Goal: Communication & Community: Share content

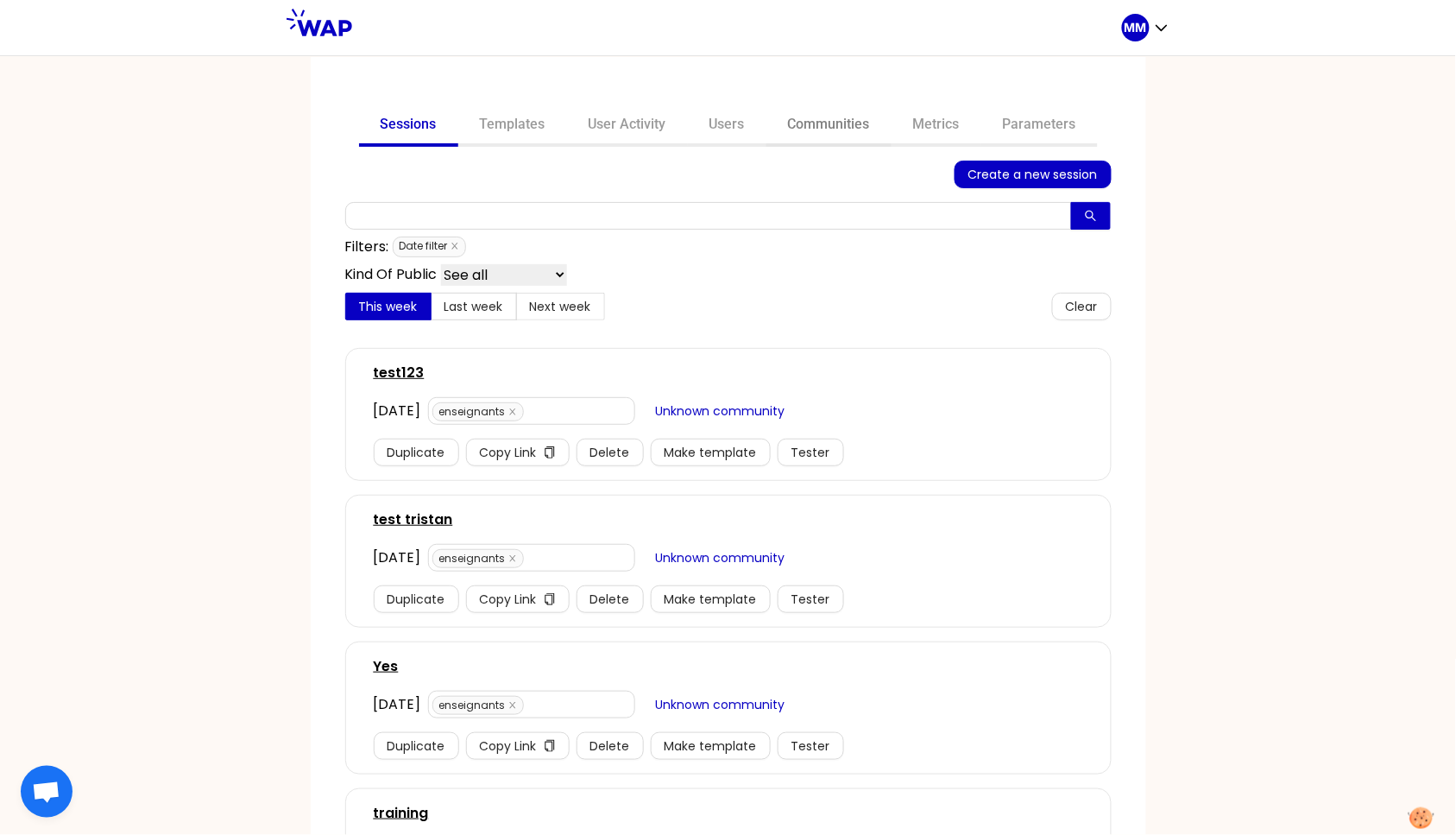
click at [816, 121] on link "Communities" at bounding box center [828, 126] width 125 height 41
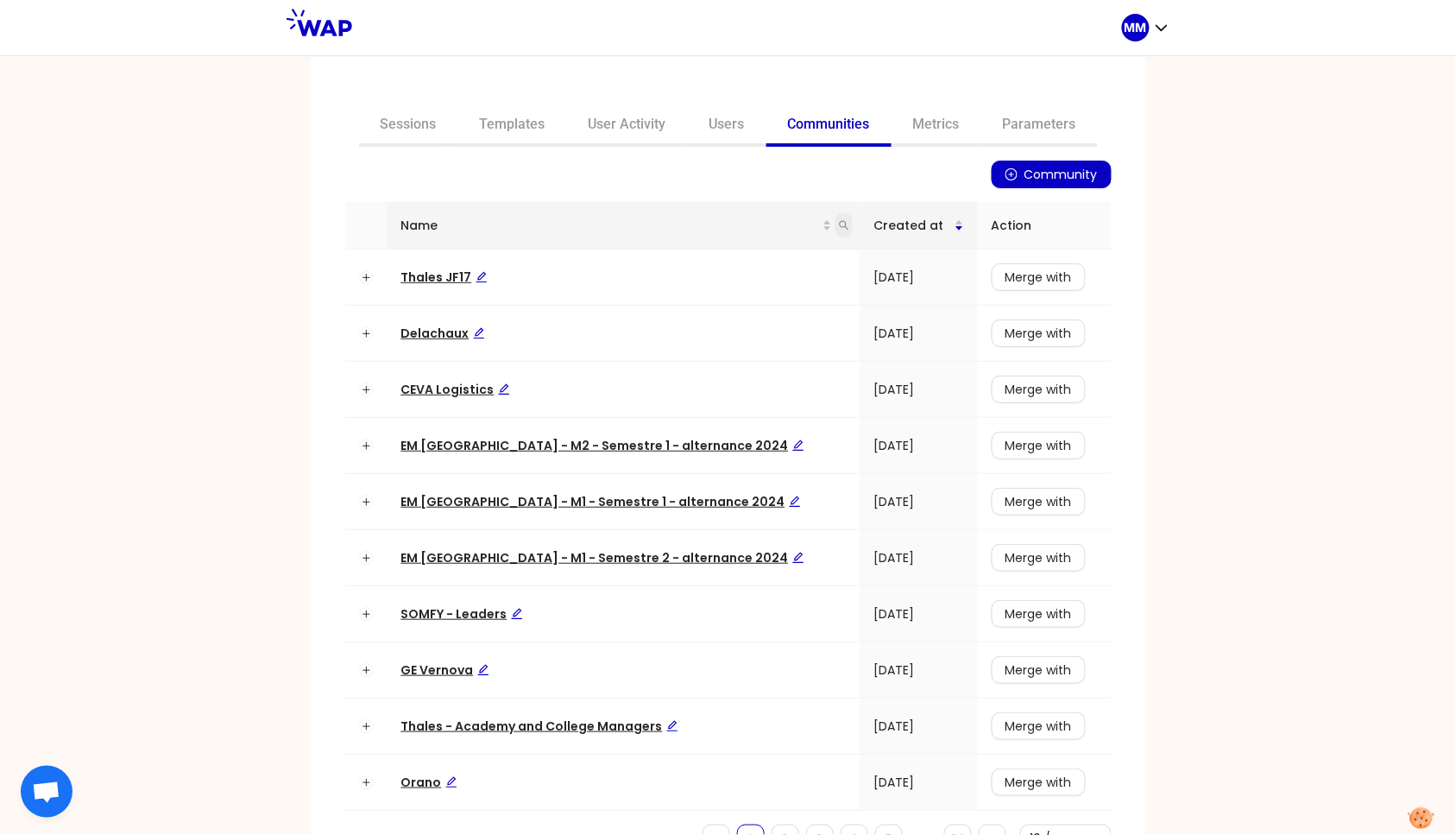
click at [839, 223] on icon "search" at bounding box center [843, 225] width 10 height 10
type input "ceva"
click at [700, 289] on span "Search" at bounding box center [695, 293] width 42 height 19
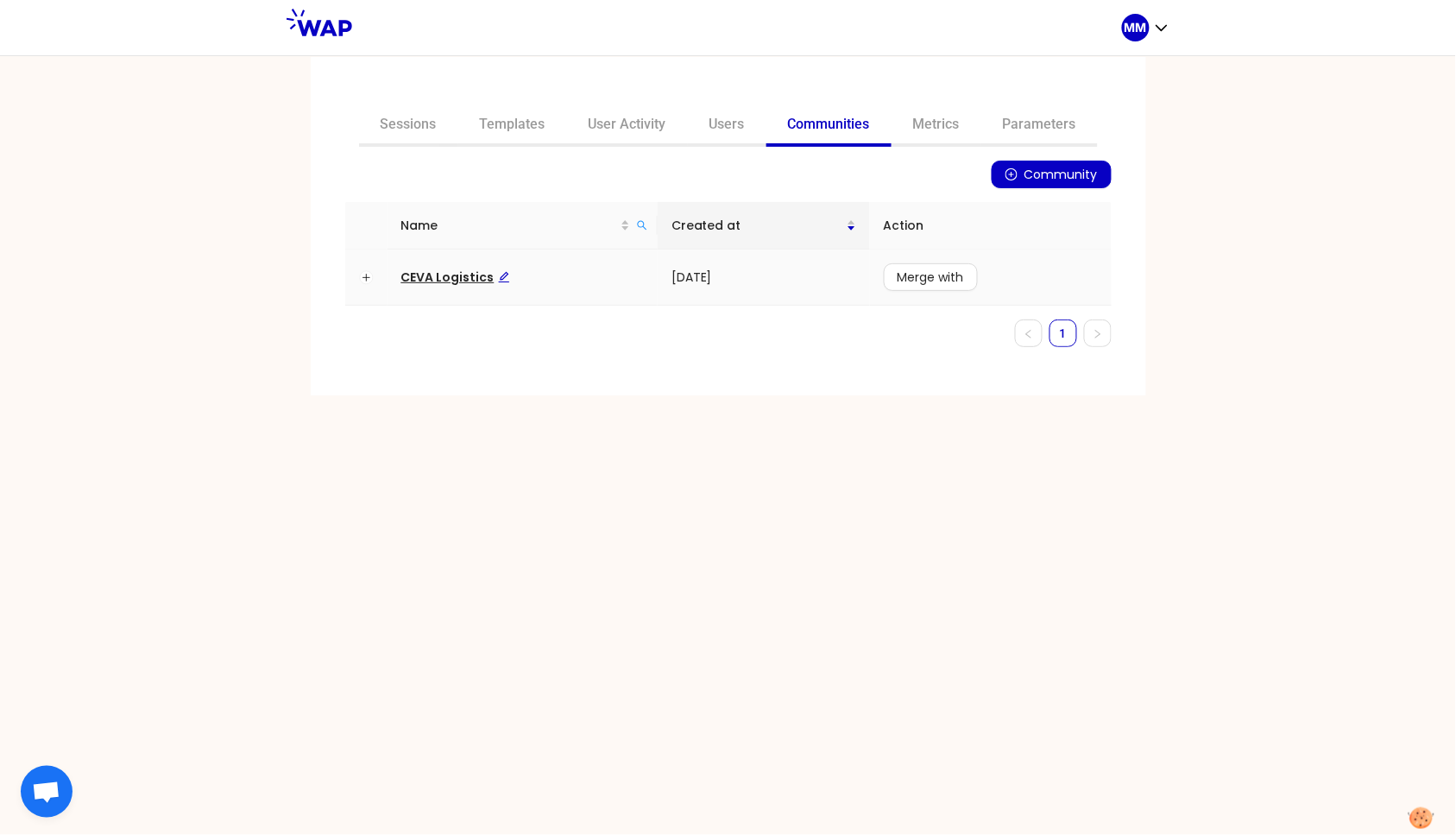
click at [465, 277] on span "CEVA Logistics" at bounding box center [455, 277] width 109 height 17
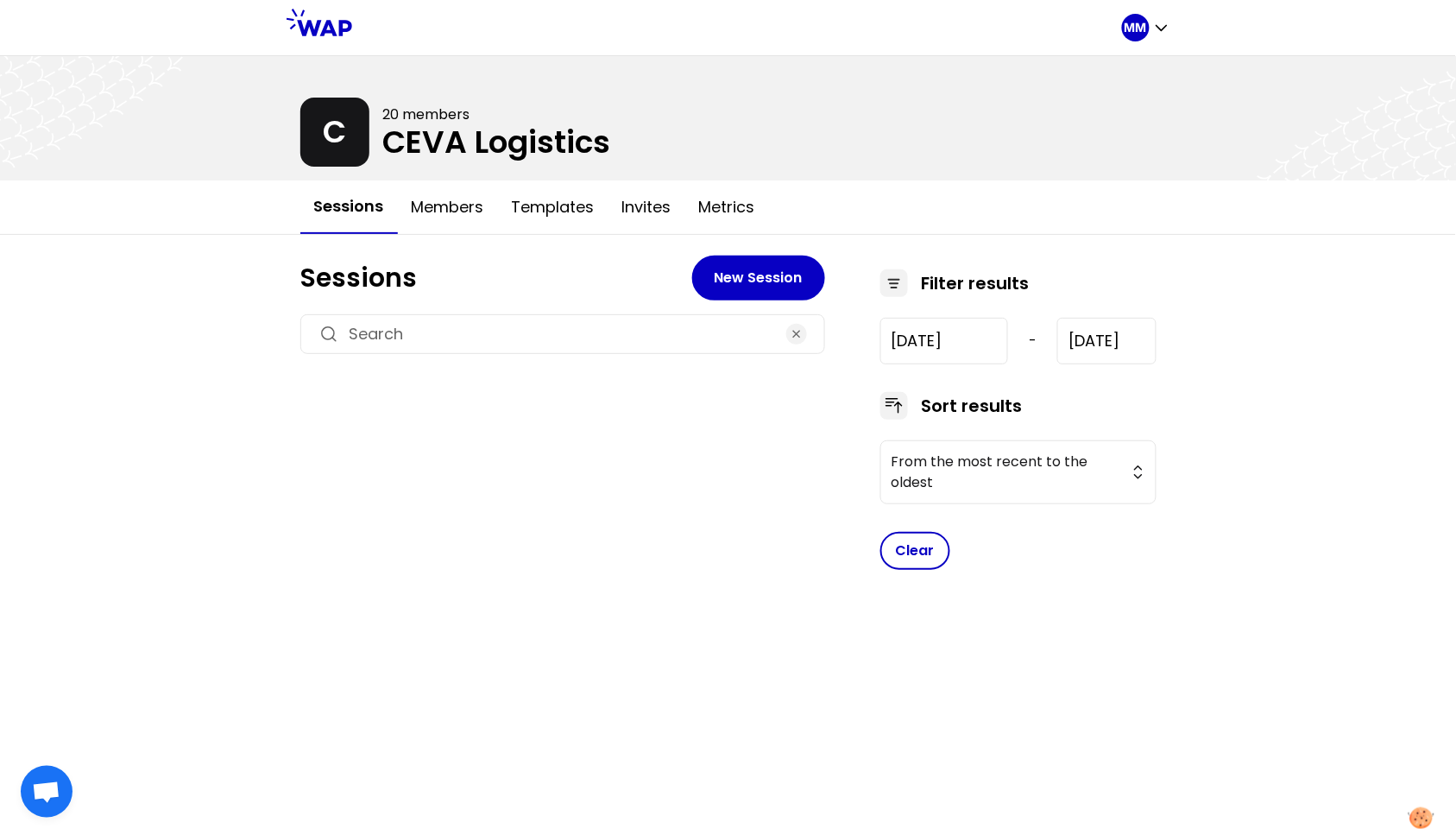
type input "2025-6-18"
type input "2025-9-18"
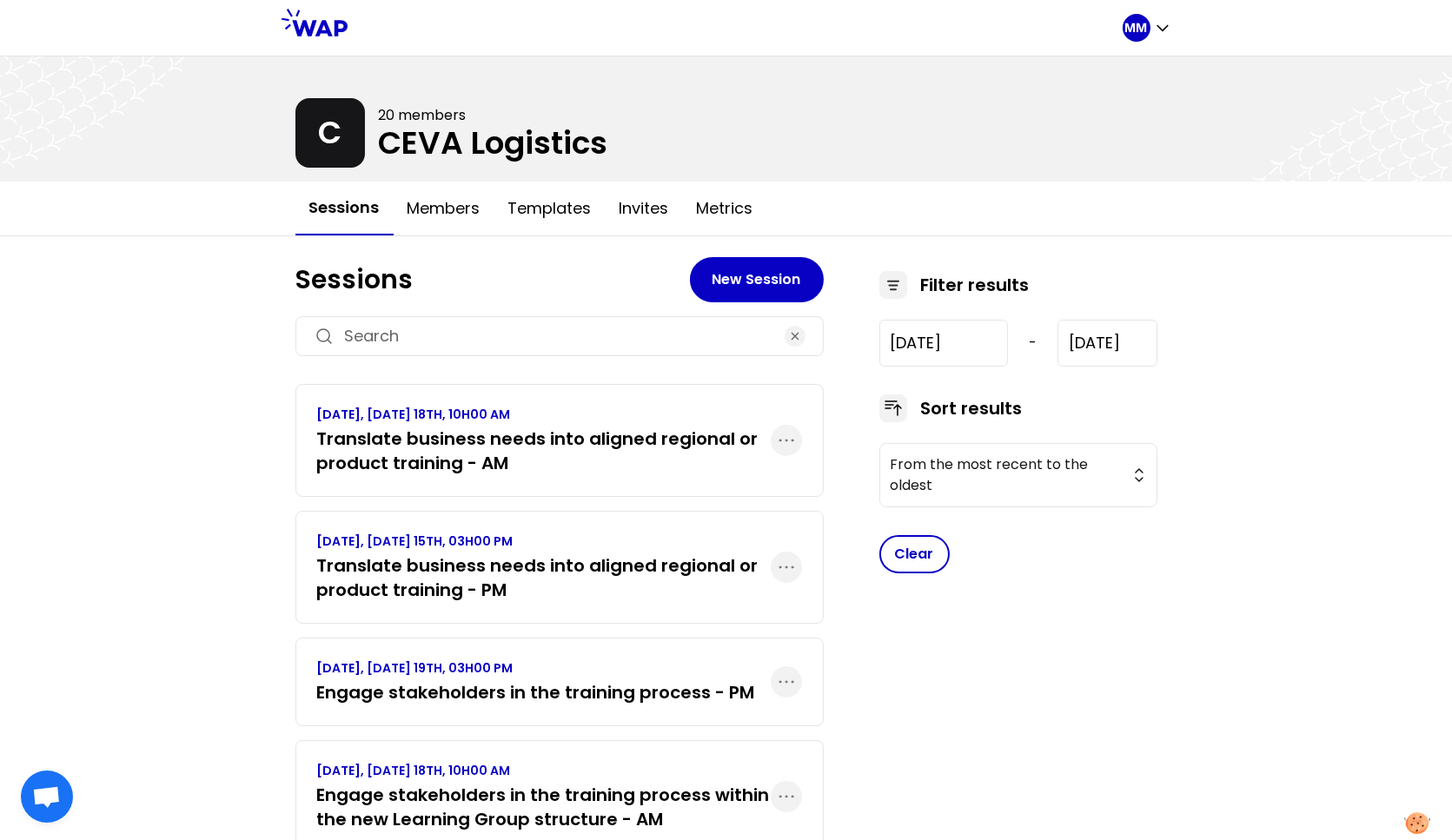
click at [514, 461] on h3 "Translate business needs into aligned regional or product training - AM" at bounding box center [544, 451] width 454 height 49
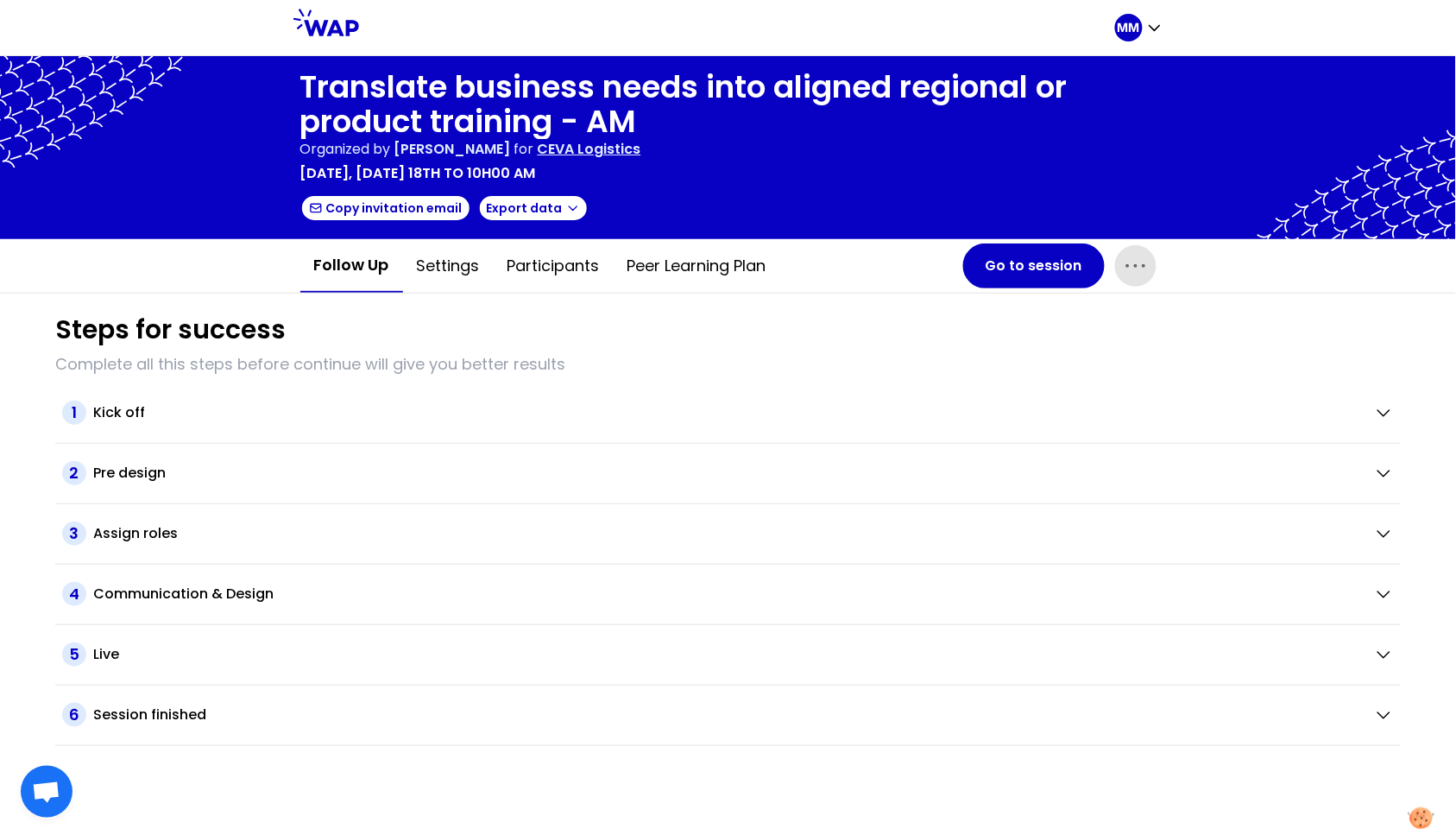
click at [1134, 269] on icon "button" at bounding box center [1135, 265] width 28 height 28
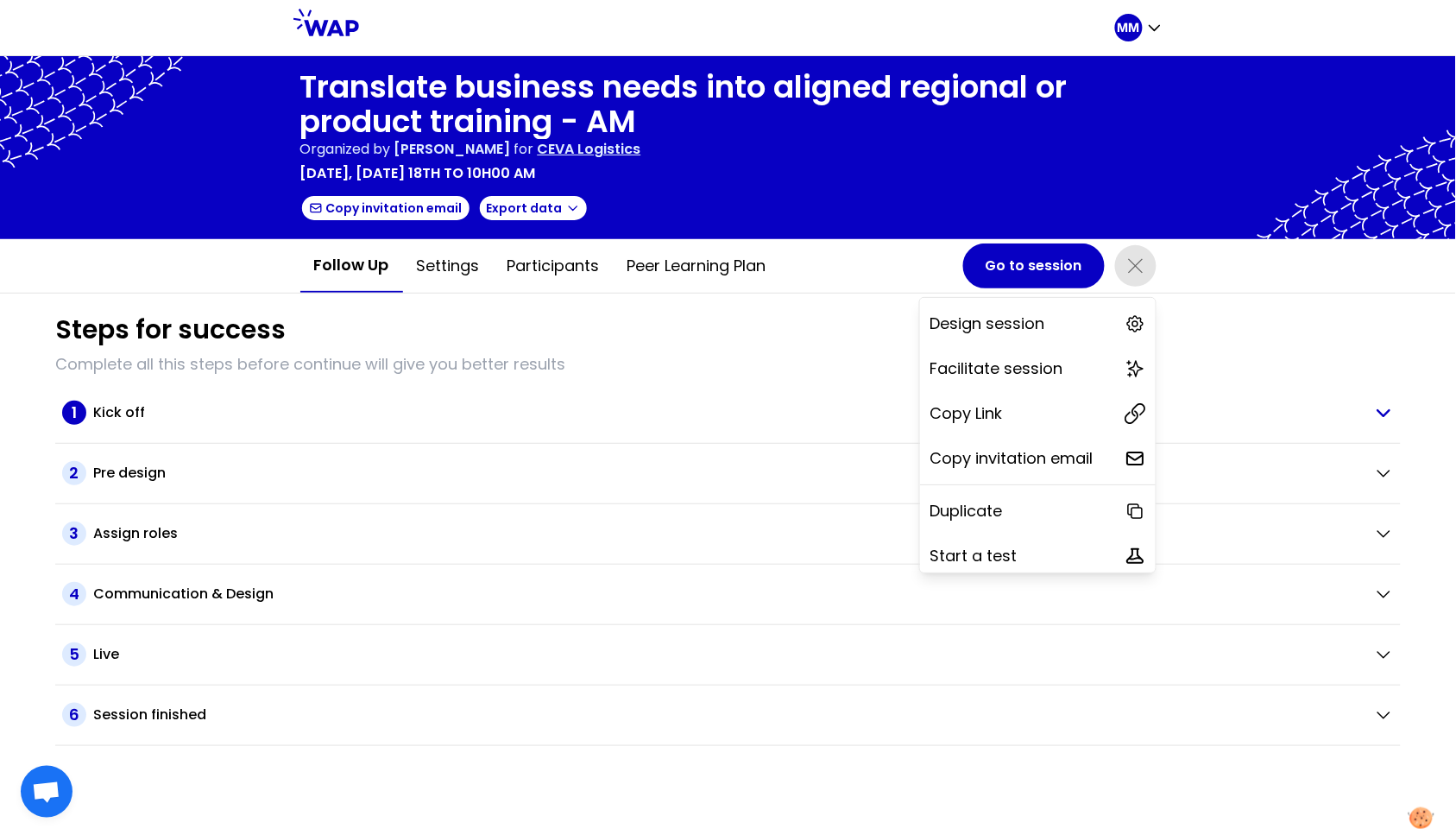
drag, startPoint x: 1021, startPoint y: 409, endPoint x: 944, endPoint y: 403, distance: 77.2
click at [1021, 408] on div "Copy Link" at bounding box center [1038, 414] width 235 height 38
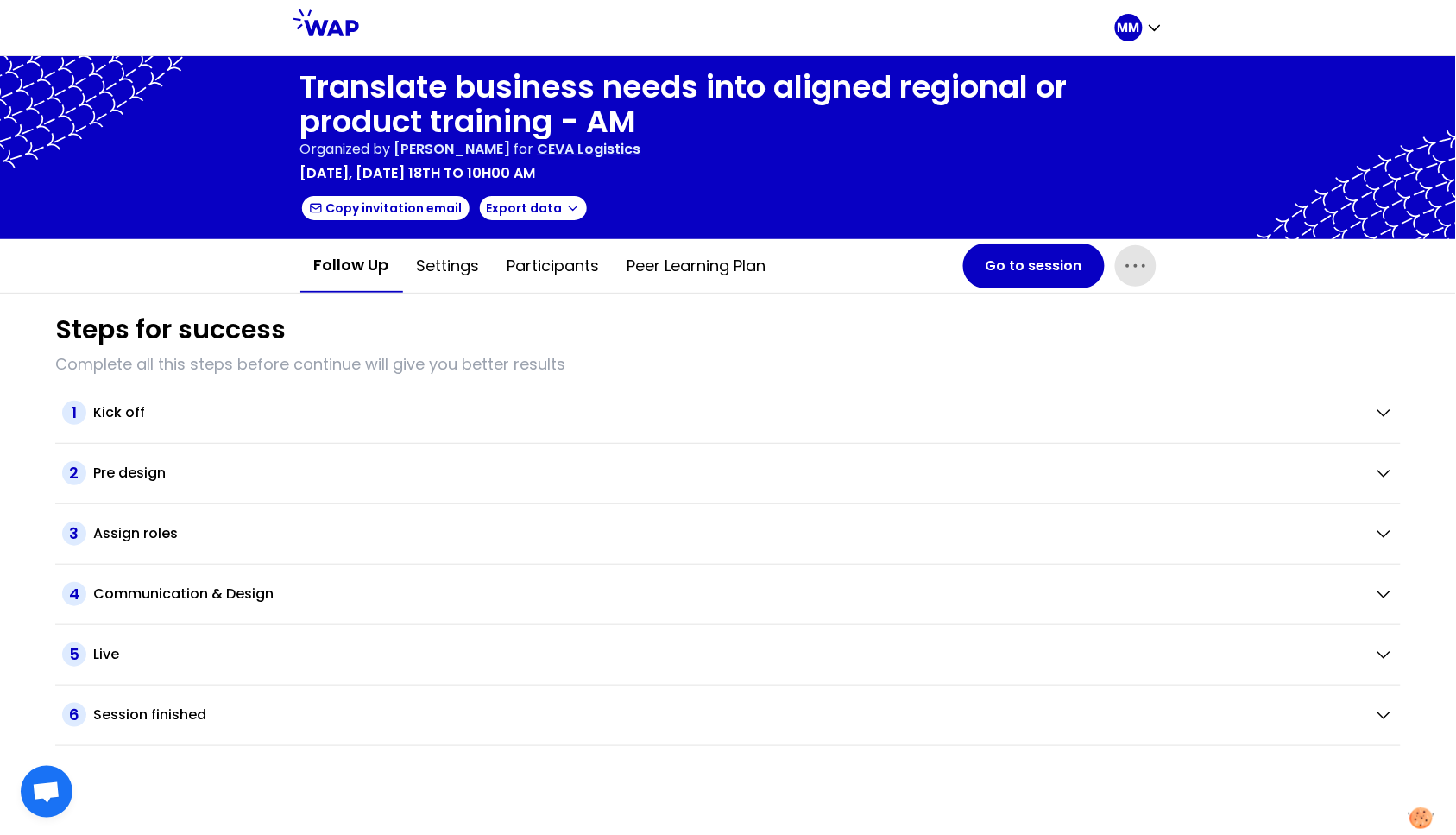
click at [641, 142] on p "CEVA Logistics" at bounding box center [589, 150] width 104 height 21
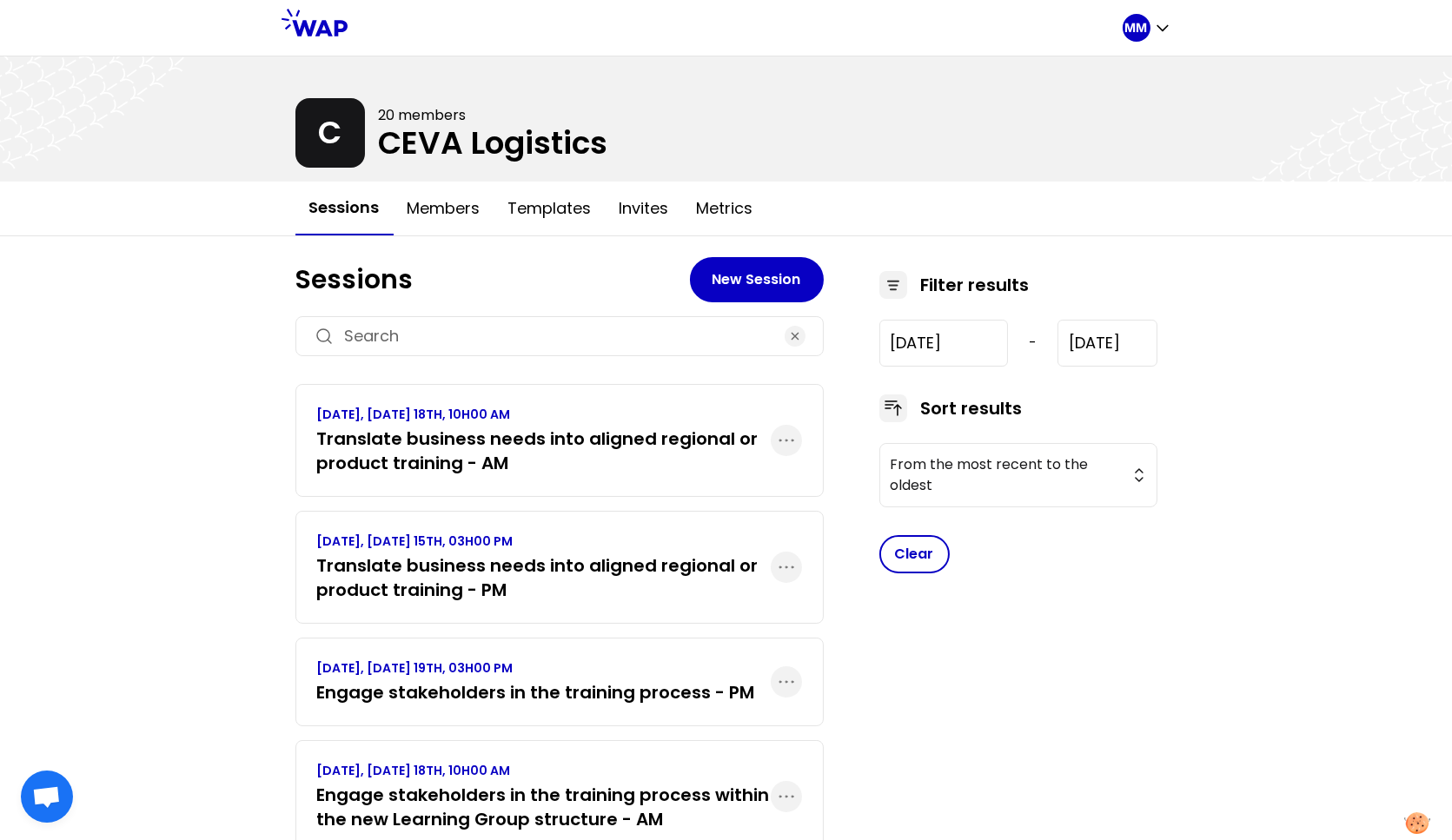
click at [672, 572] on h3 "Translate business needs into aligned regional or product training - PM" at bounding box center [544, 577] width 454 height 49
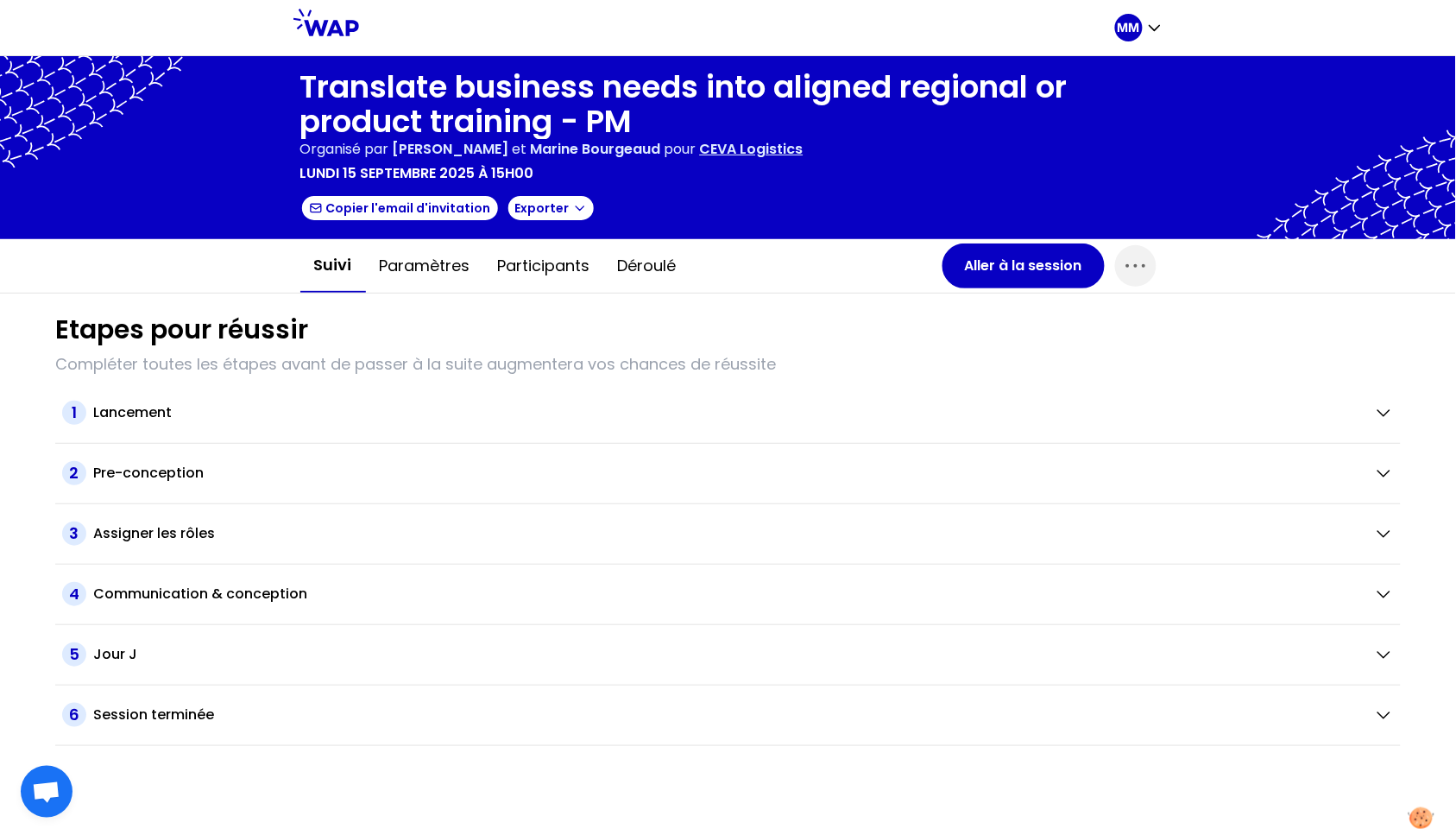
drag, startPoint x: 1139, startPoint y: 276, endPoint x: 1125, endPoint y: 286, distance: 17.2
click at [1139, 276] on icon "button" at bounding box center [1135, 265] width 28 height 28
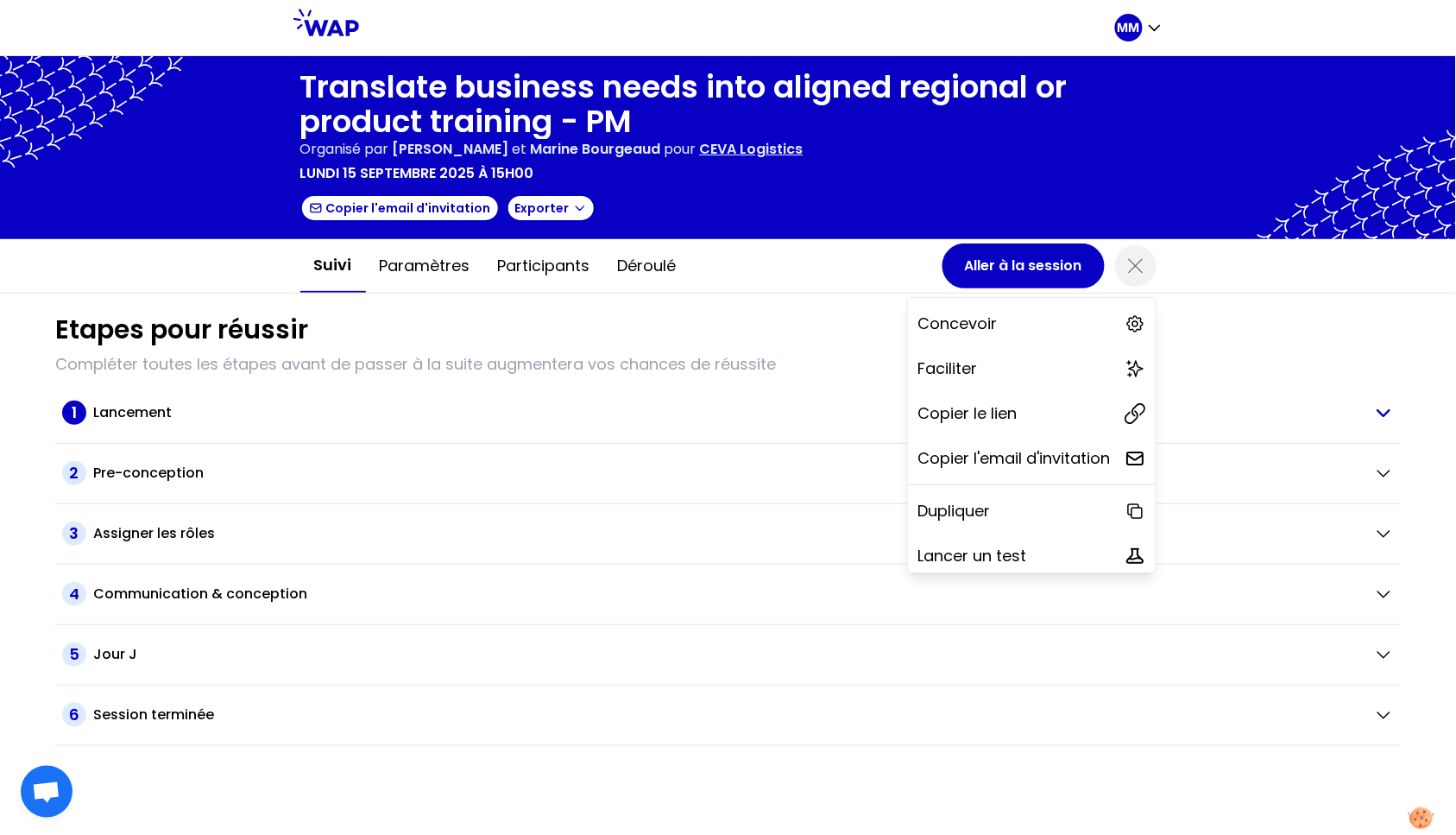
click at [1042, 421] on div "Copier le lien" at bounding box center [1032, 414] width 248 height 38
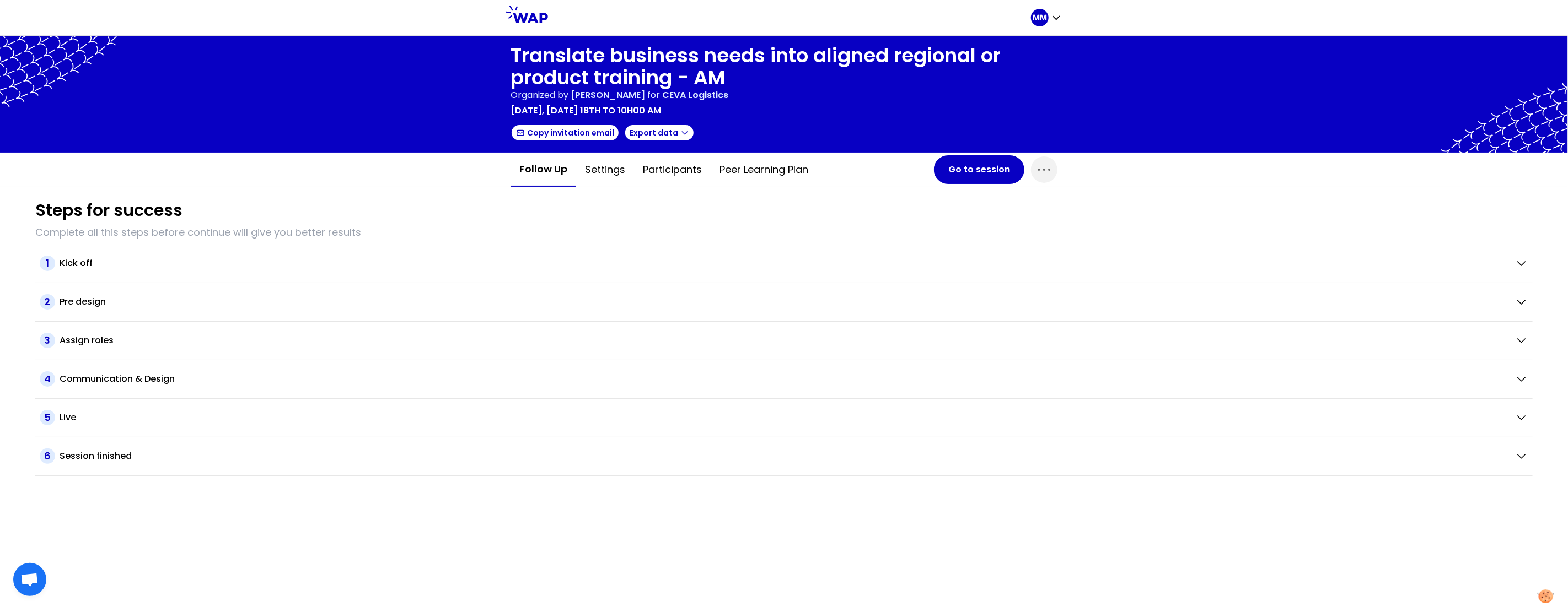
click at [1050, 170] on icon "button" at bounding box center [1044, 169] width 18 height 18
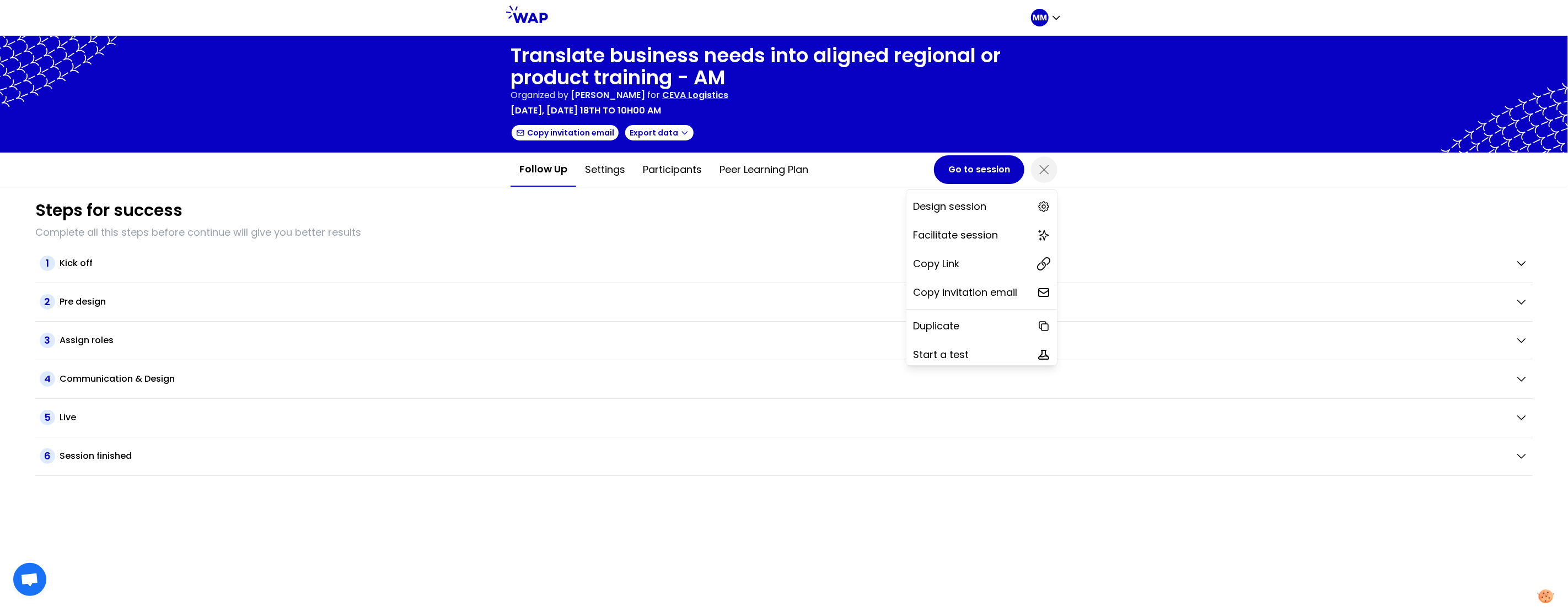
drag, startPoint x: 1009, startPoint y: 255, endPoint x: 1015, endPoint y: 245, distance: 11.7
click at [1009, 255] on div "Copy Link" at bounding box center [981, 264] width 150 height 24
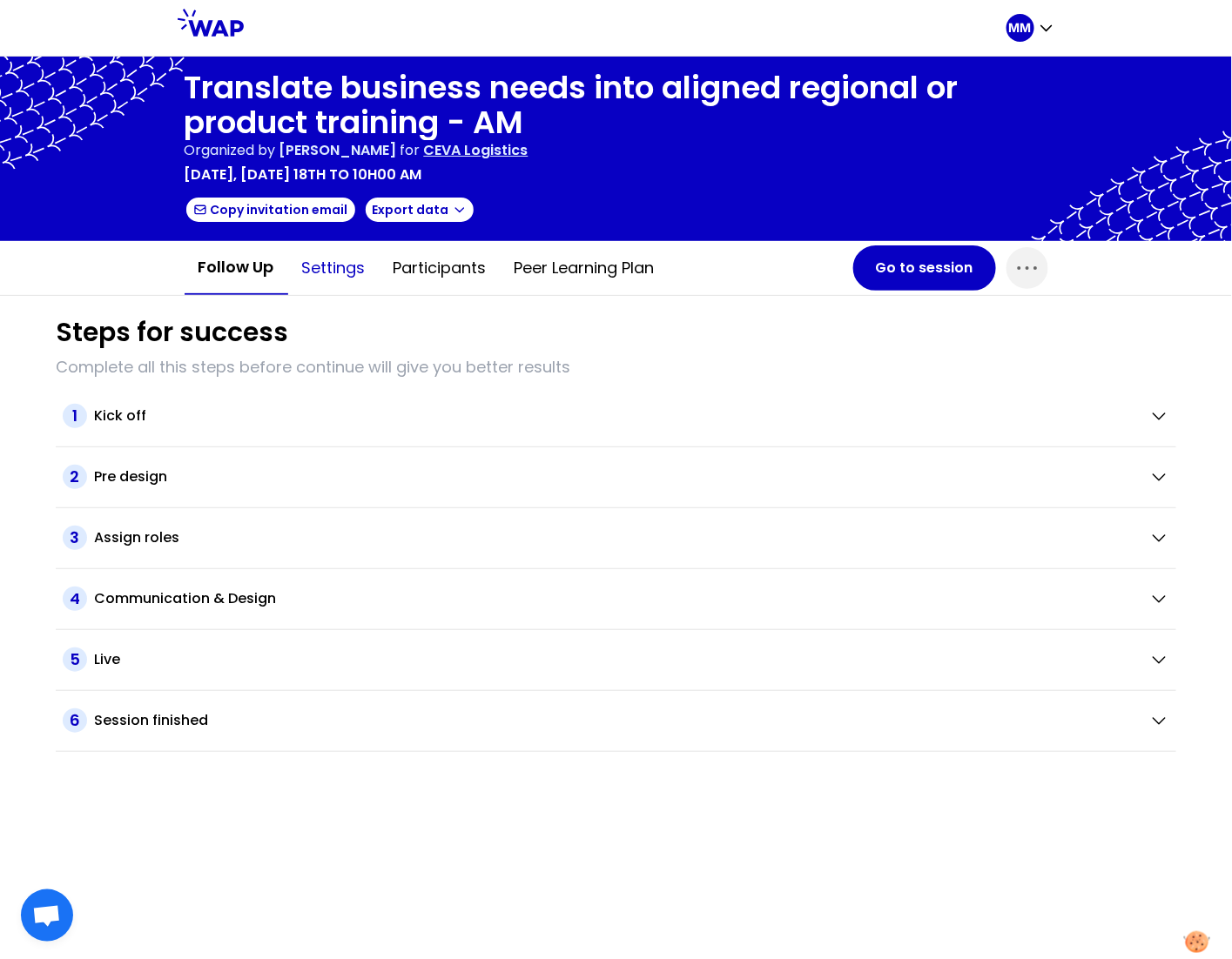
click at [334, 269] on button "Settings" at bounding box center [333, 268] width 91 height 52
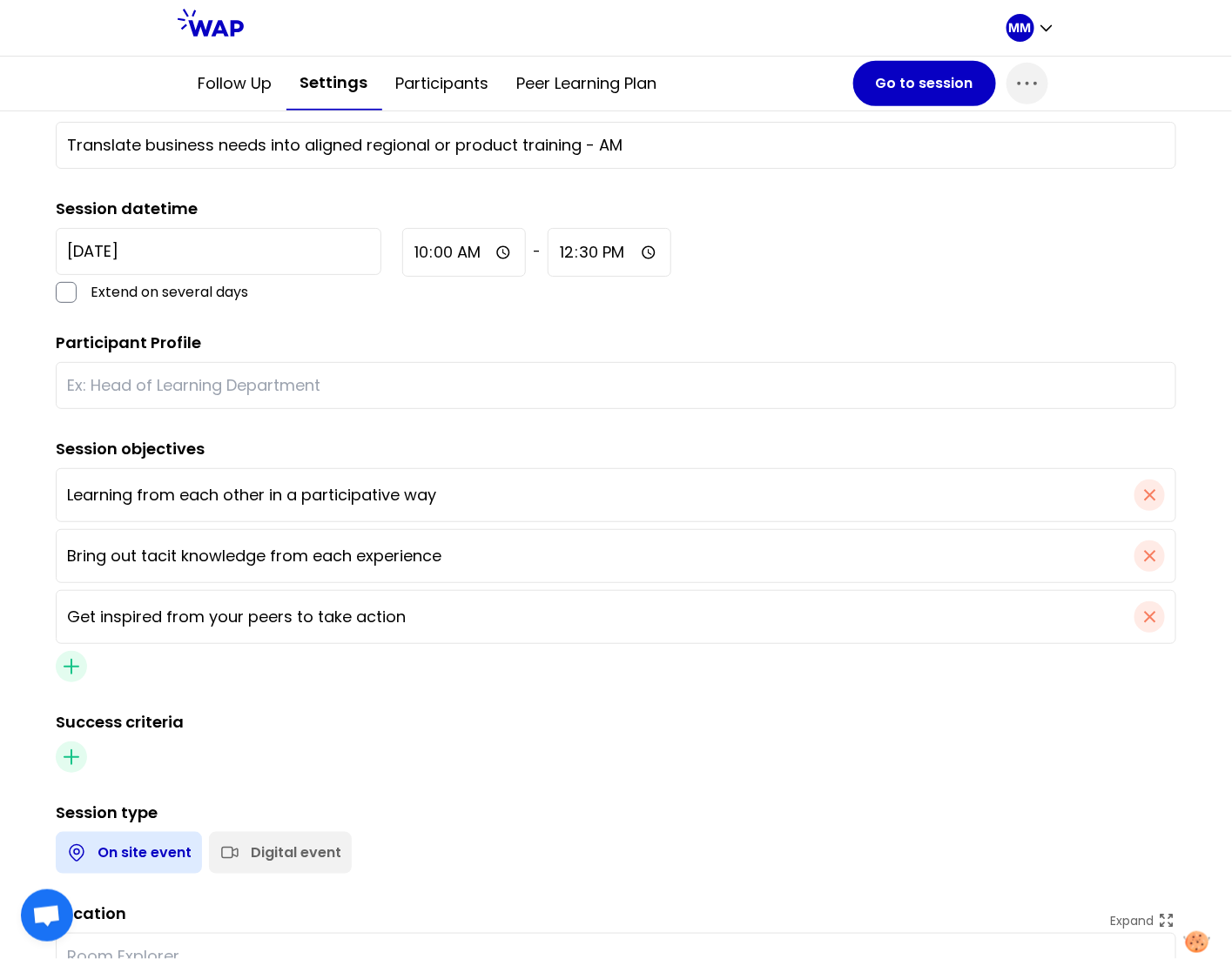
scroll to position [508, 0]
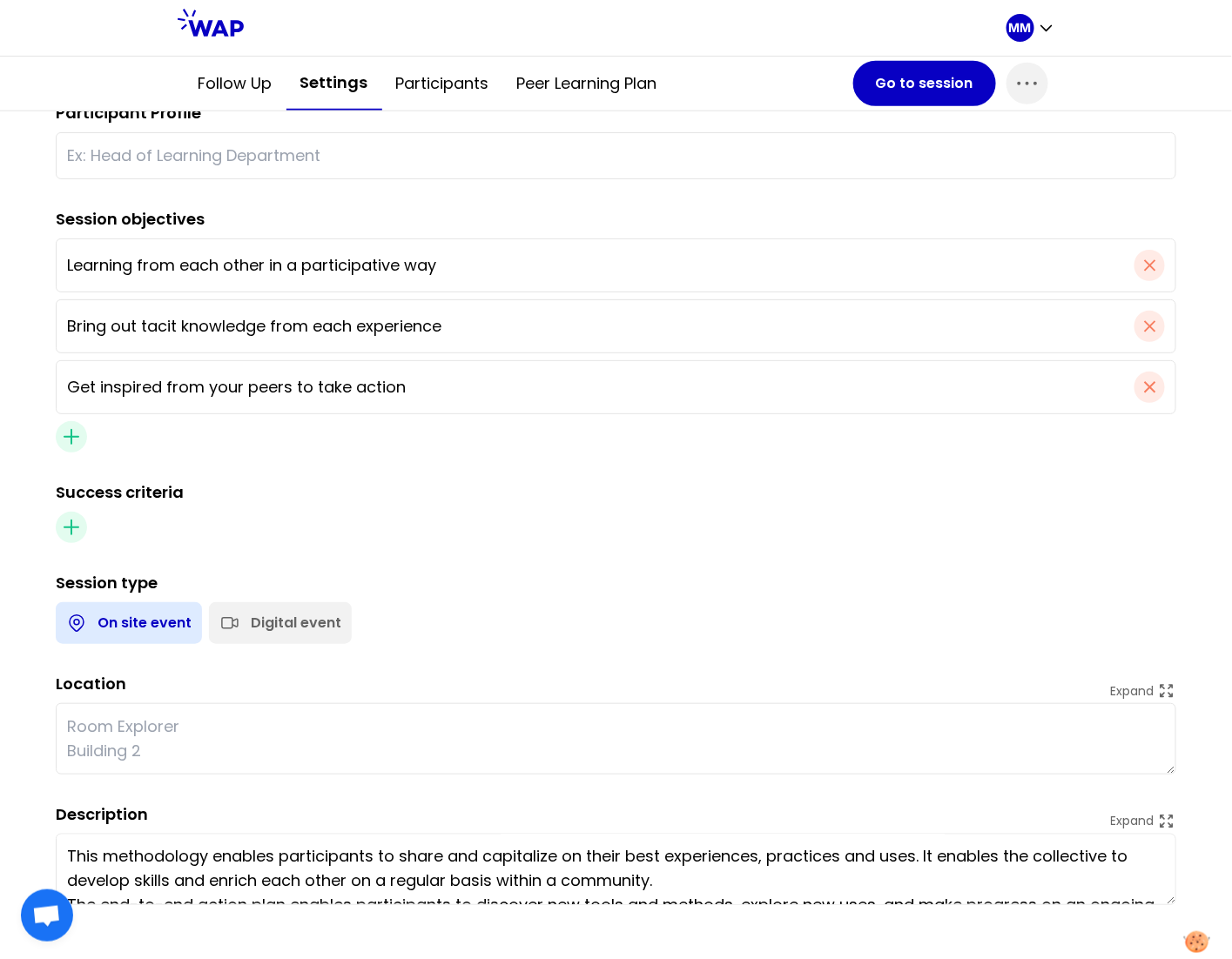
click at [283, 627] on div "Digital event" at bounding box center [296, 624] width 90 height 21
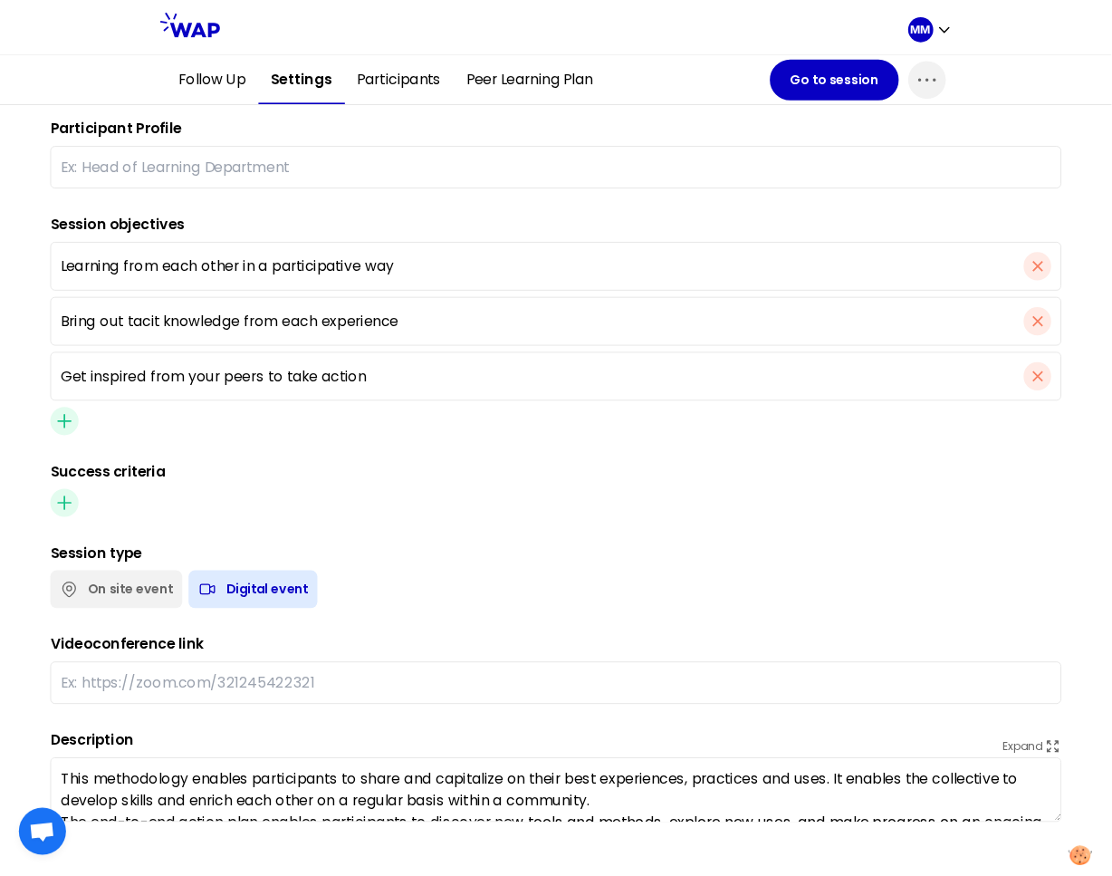
scroll to position [0, 0]
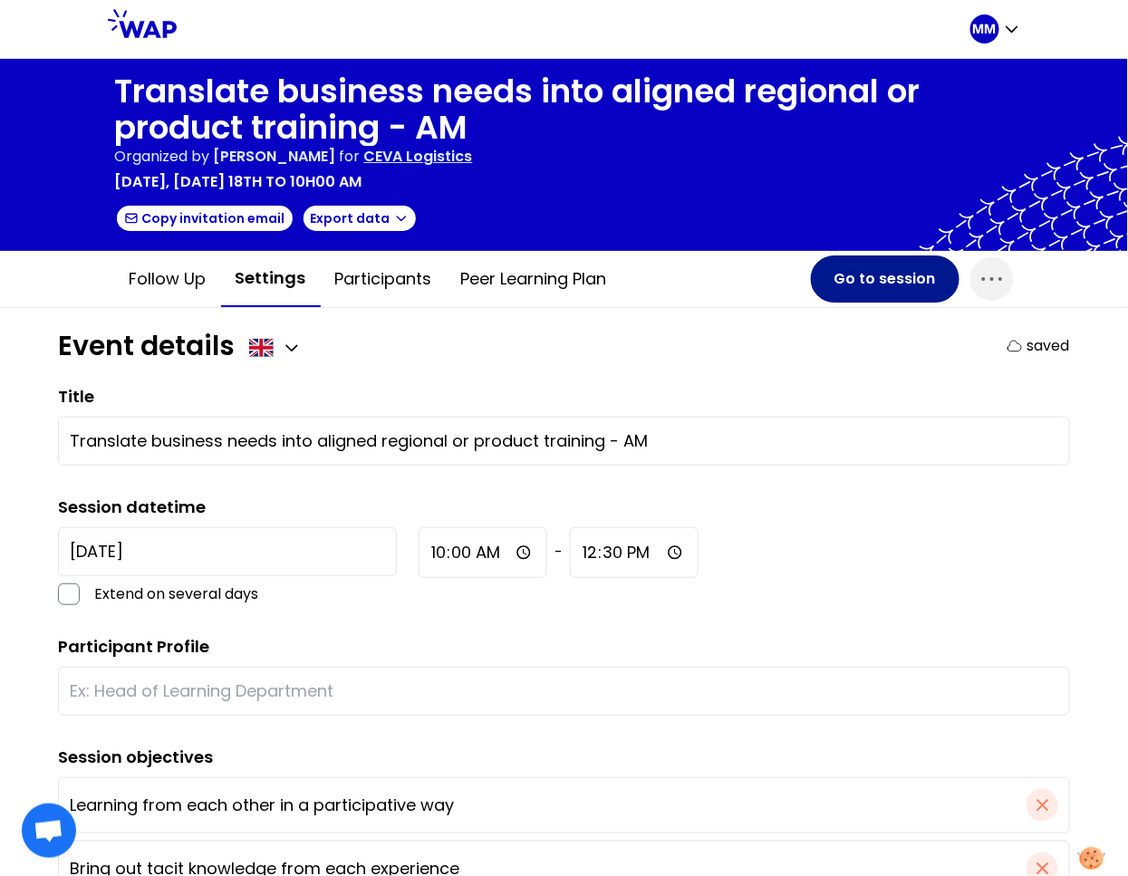
click at [854, 280] on button "Go to session" at bounding box center [885, 278] width 149 height 47
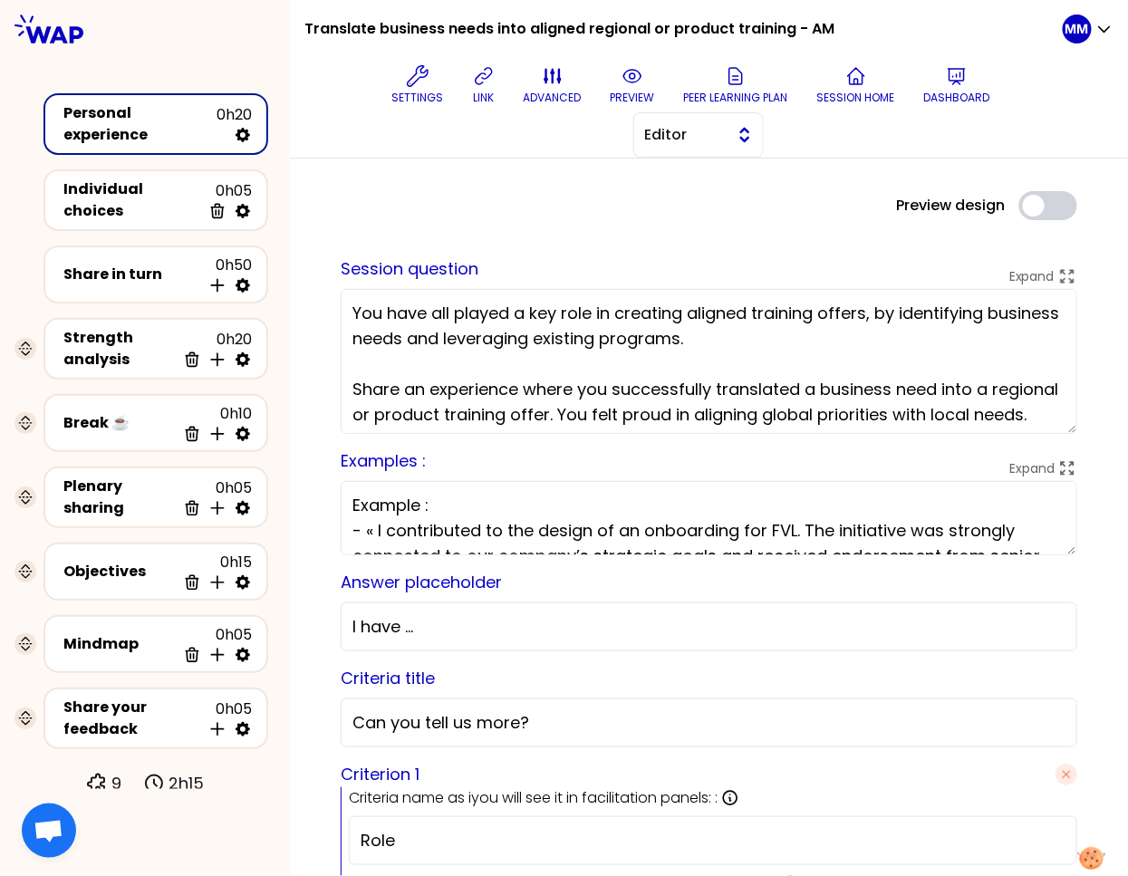
drag, startPoint x: 716, startPoint y: 125, endPoint x: 714, endPoint y: 147, distance: 21.8
click at [716, 125] on span "Editor" at bounding box center [686, 135] width 82 height 22
drag, startPoint x: 725, startPoint y: 209, endPoint x: 770, endPoint y: 229, distance: 49.5
click at [726, 209] on span "Facilitator" at bounding box center [709, 209] width 78 height 22
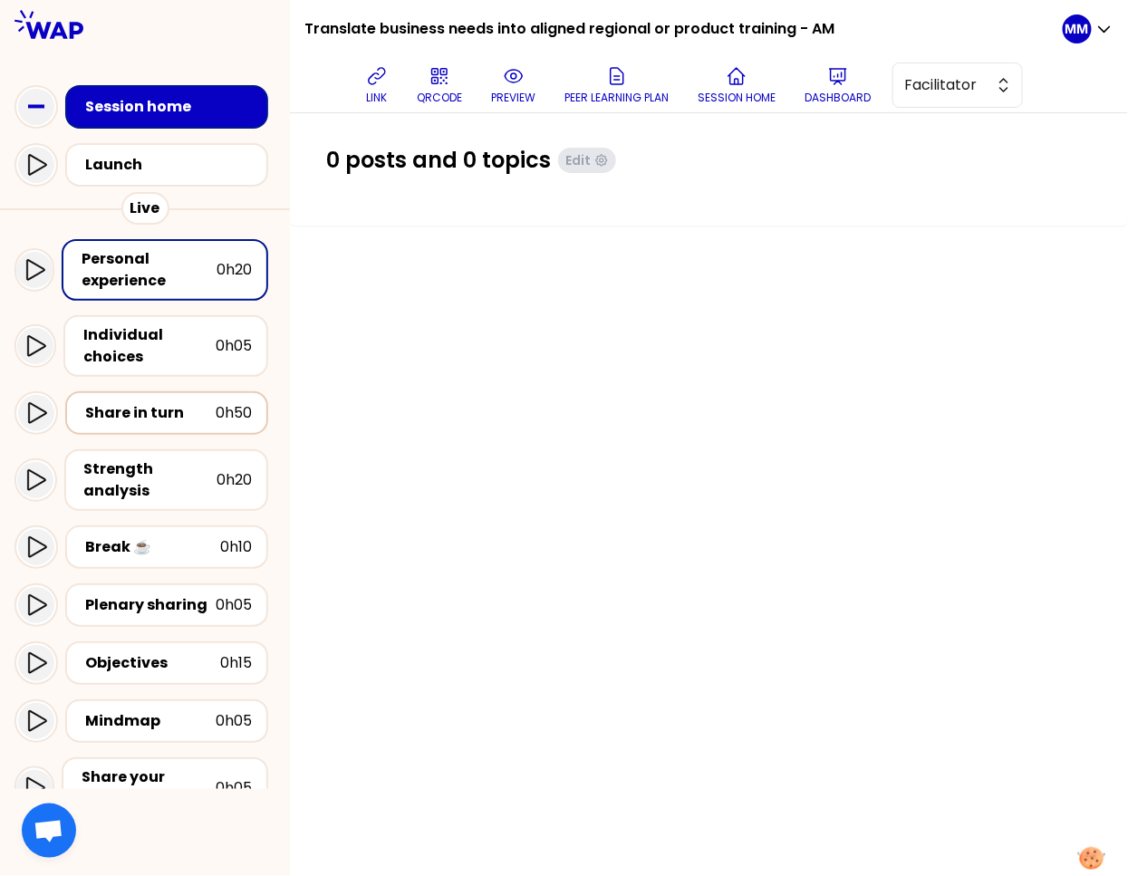
drag, startPoint x: 167, startPoint y: 413, endPoint x: 184, endPoint y: 417, distance: 17.6
click at [167, 413] on div "Share in turn" at bounding box center [150, 413] width 130 height 22
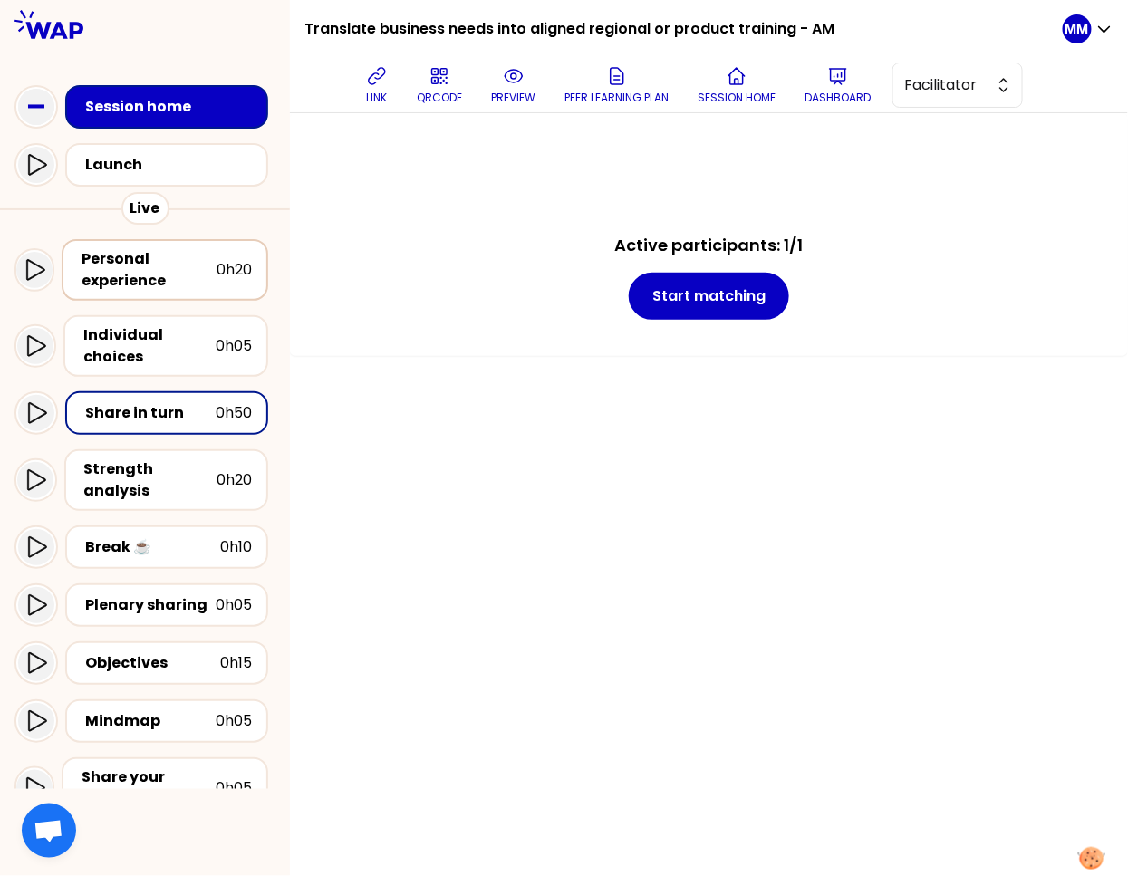
click at [160, 263] on div "Personal experience" at bounding box center [149, 269] width 135 height 43
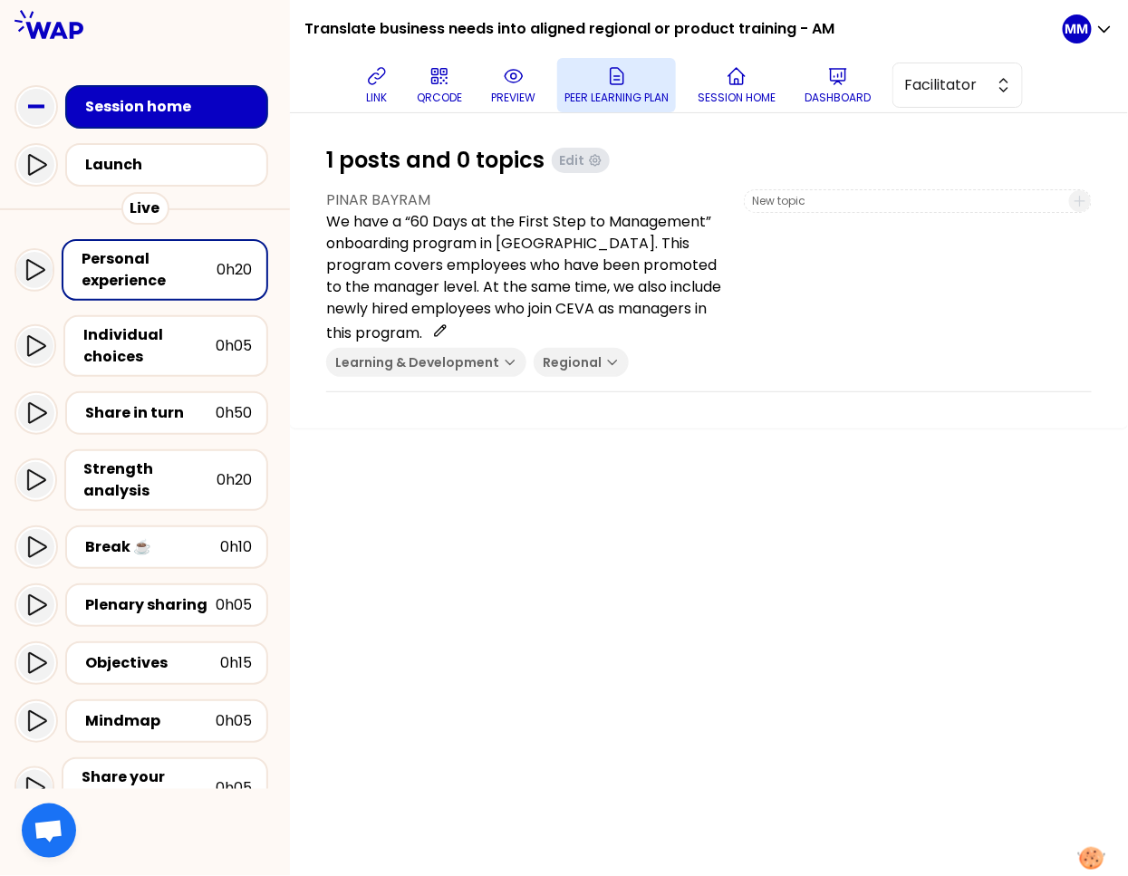
drag, startPoint x: 373, startPoint y: 87, endPoint x: 585, endPoint y: 93, distance: 212.0
click at [373, 87] on button "link" at bounding box center [377, 85] width 36 height 54
click at [849, 93] on p "Dashboard" at bounding box center [837, 98] width 66 height 14
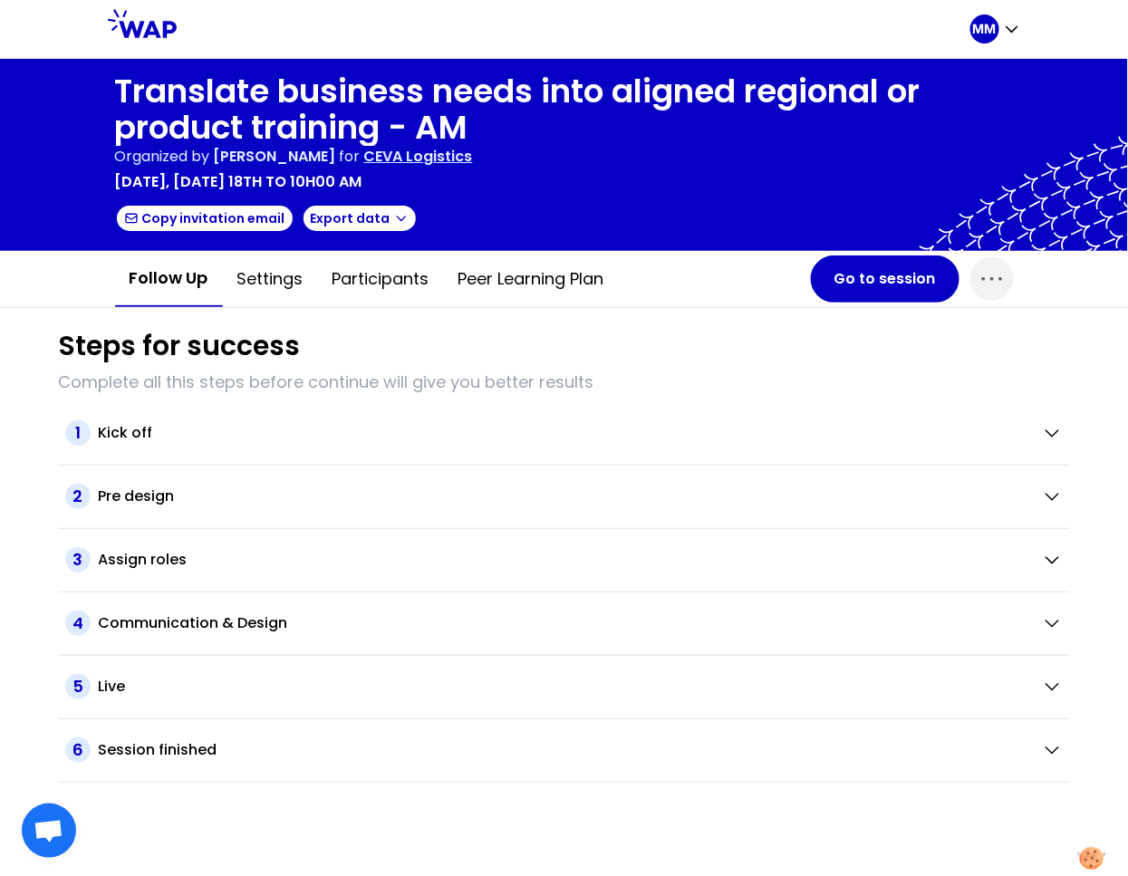
click at [473, 159] on p "CEVA Logistics" at bounding box center [418, 157] width 109 height 22
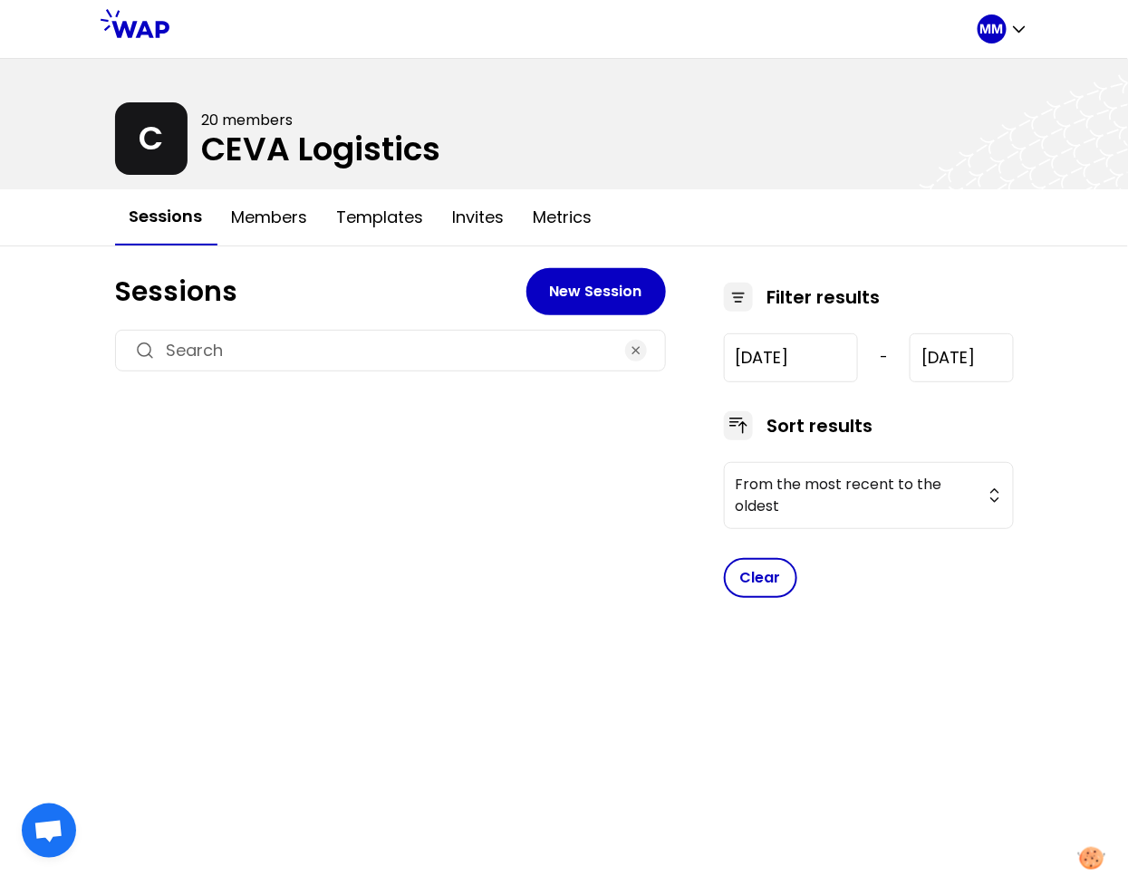
type input "2025-6-18"
type input "2025-9-18"
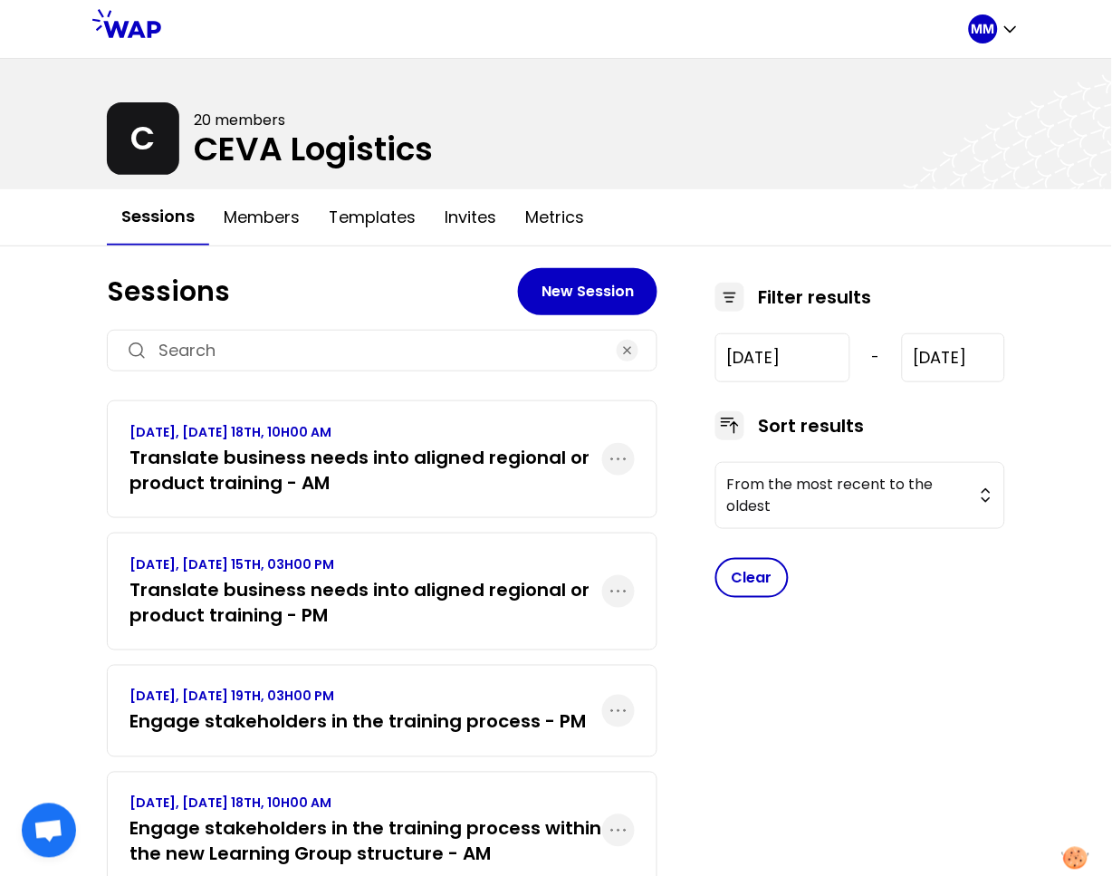
scroll to position [69, 0]
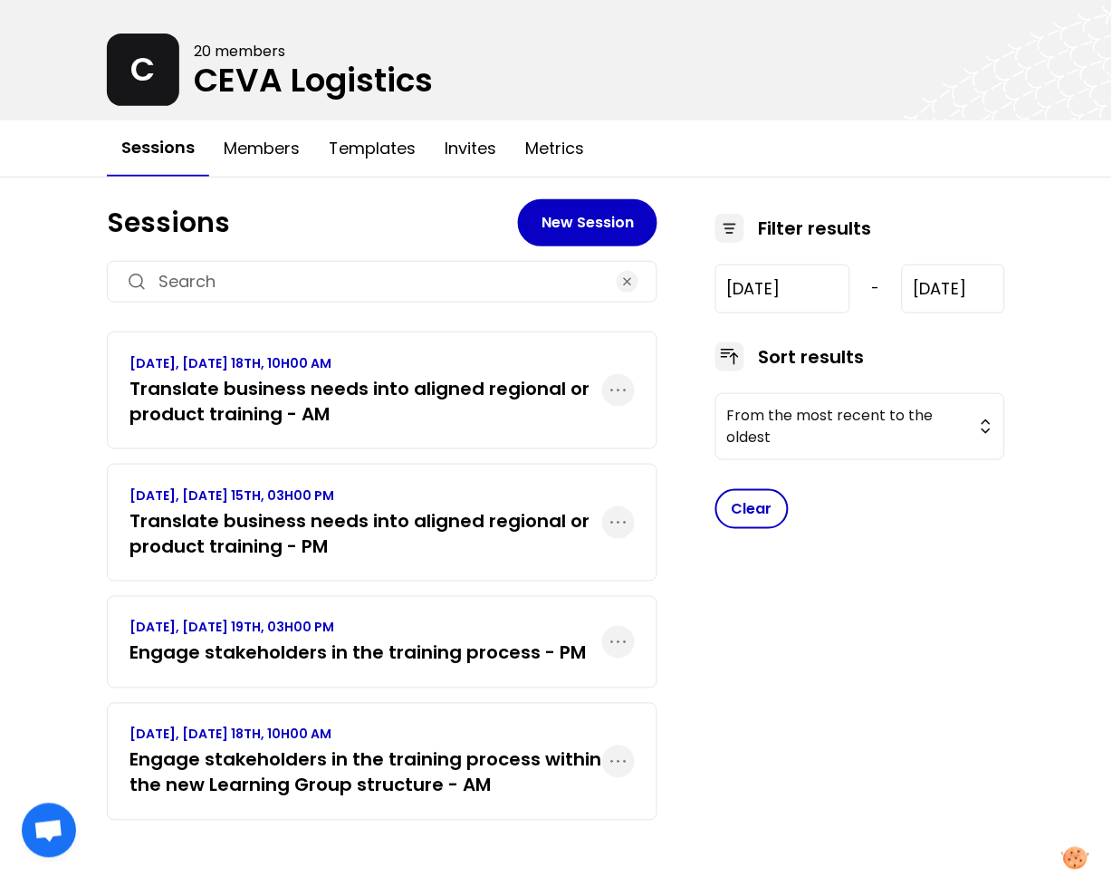
drag, startPoint x: 721, startPoint y: 166, endPoint x: 716, endPoint y: 177, distance: 12.2
click at [721, 166] on div "Sessions Members Templates Invites Metrics" at bounding box center [556, 148] width 899 height 56
click at [416, 410] on h3 "Translate business needs into aligned regional or product training - AM" at bounding box center [366, 401] width 473 height 51
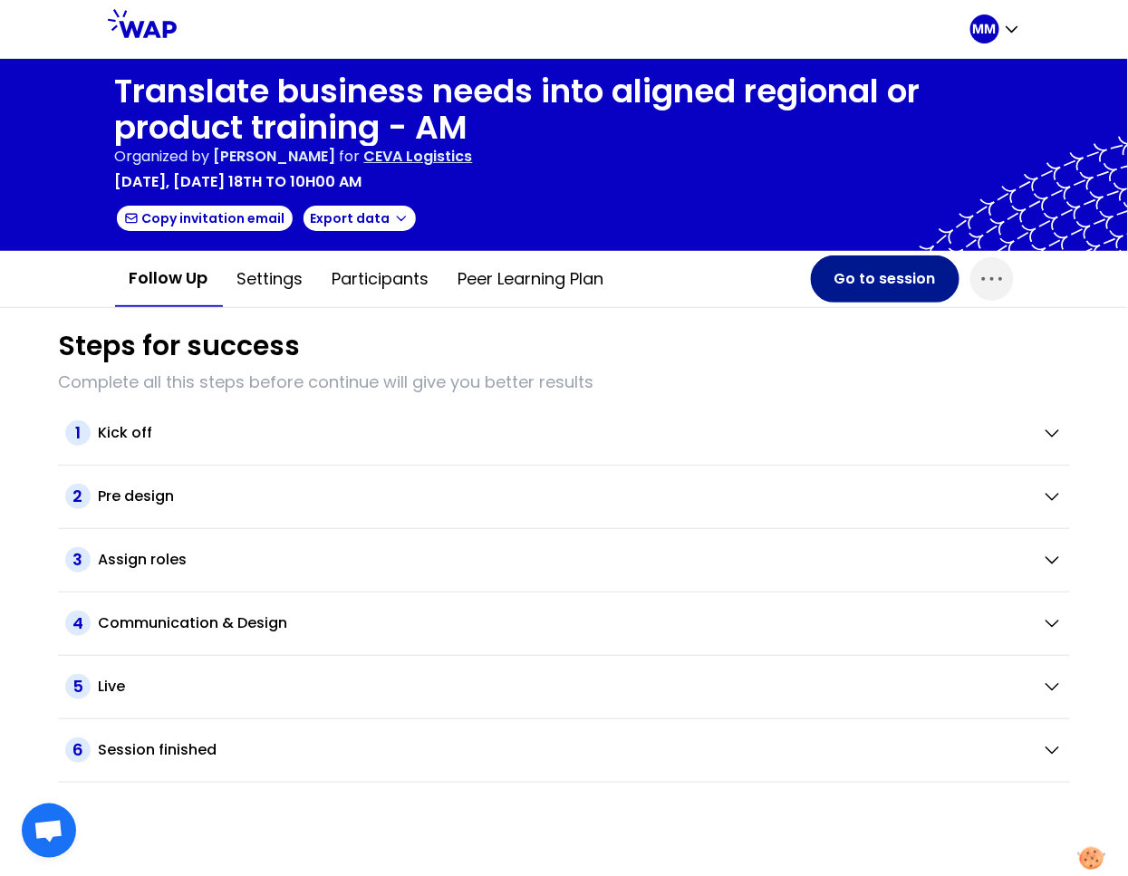
click at [868, 278] on button "Go to session" at bounding box center [885, 278] width 149 height 47
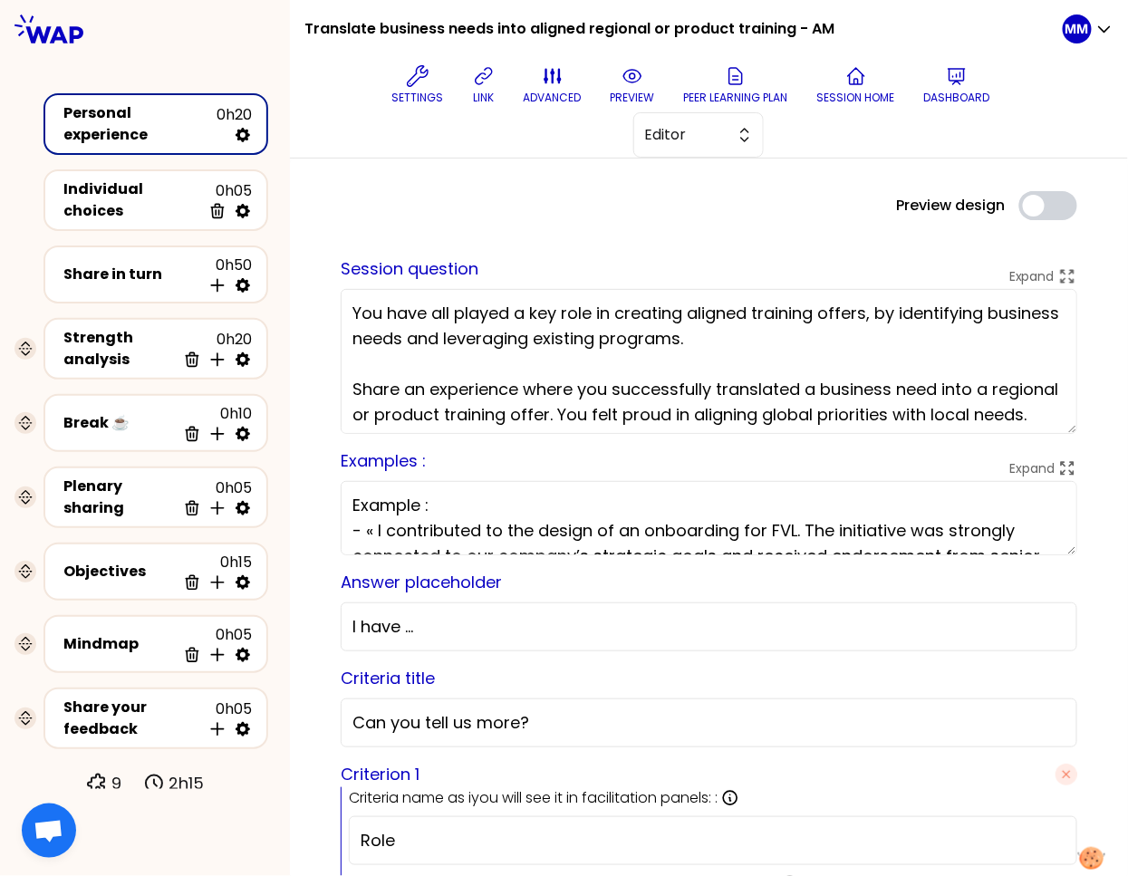
click at [740, 177] on div at bounding box center [708, 184] width 765 height 14
click at [706, 132] on span "Editor" at bounding box center [686, 135] width 82 height 22
click at [705, 191] on span "Editor" at bounding box center [709, 180] width 78 height 22
click at [697, 147] on button "Editor" at bounding box center [698, 134] width 130 height 45
click at [704, 223] on li "Facilitator" at bounding box center [698, 209] width 129 height 29
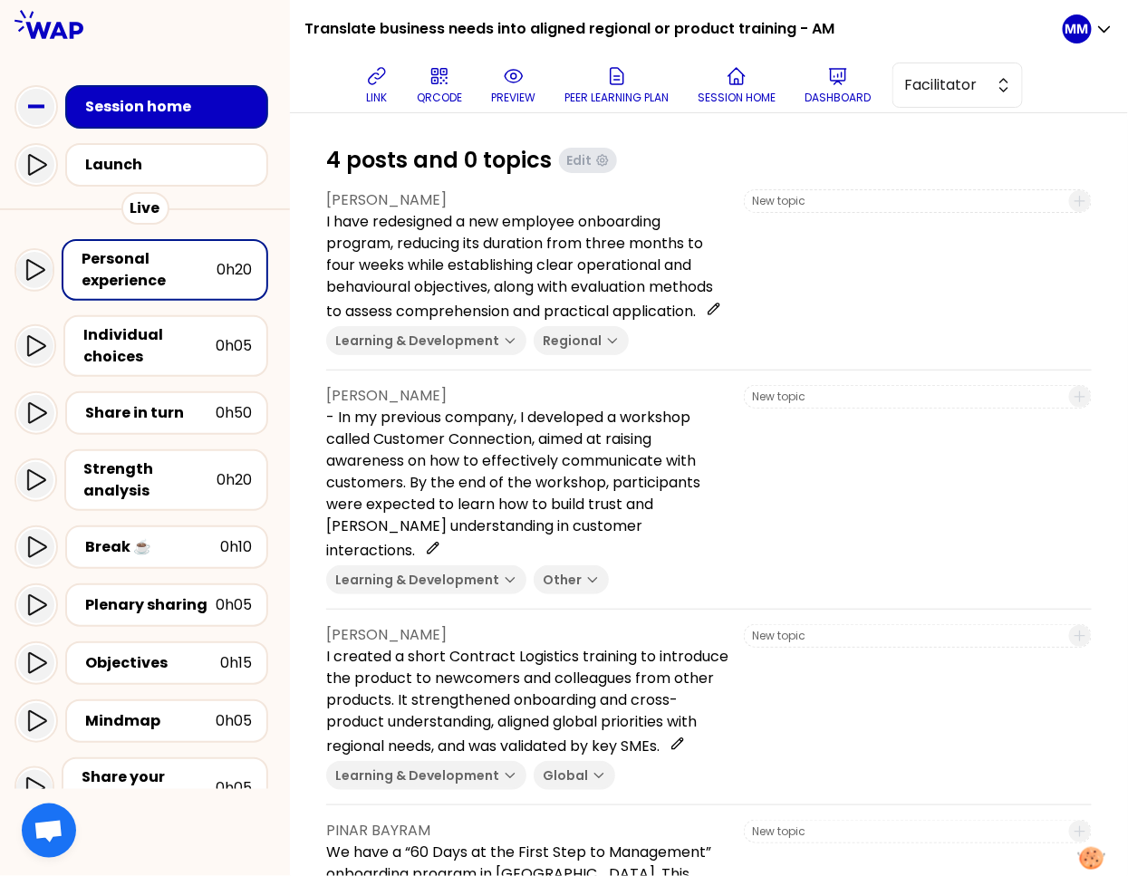
click at [777, 322] on div at bounding box center [918, 272] width 348 height 166
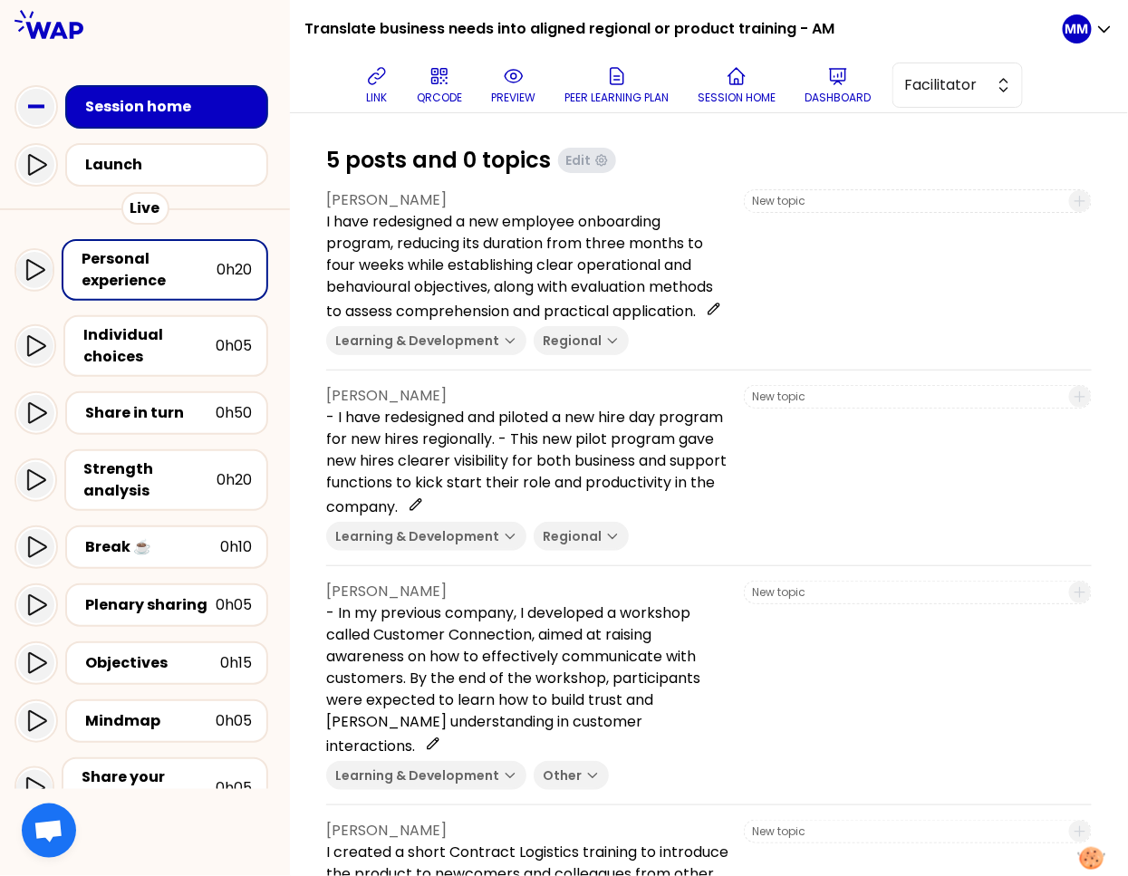
click at [657, 292] on p "I have redesigned a new employee onboarding program, reducing its duration from…" at bounding box center [527, 266] width 403 height 111
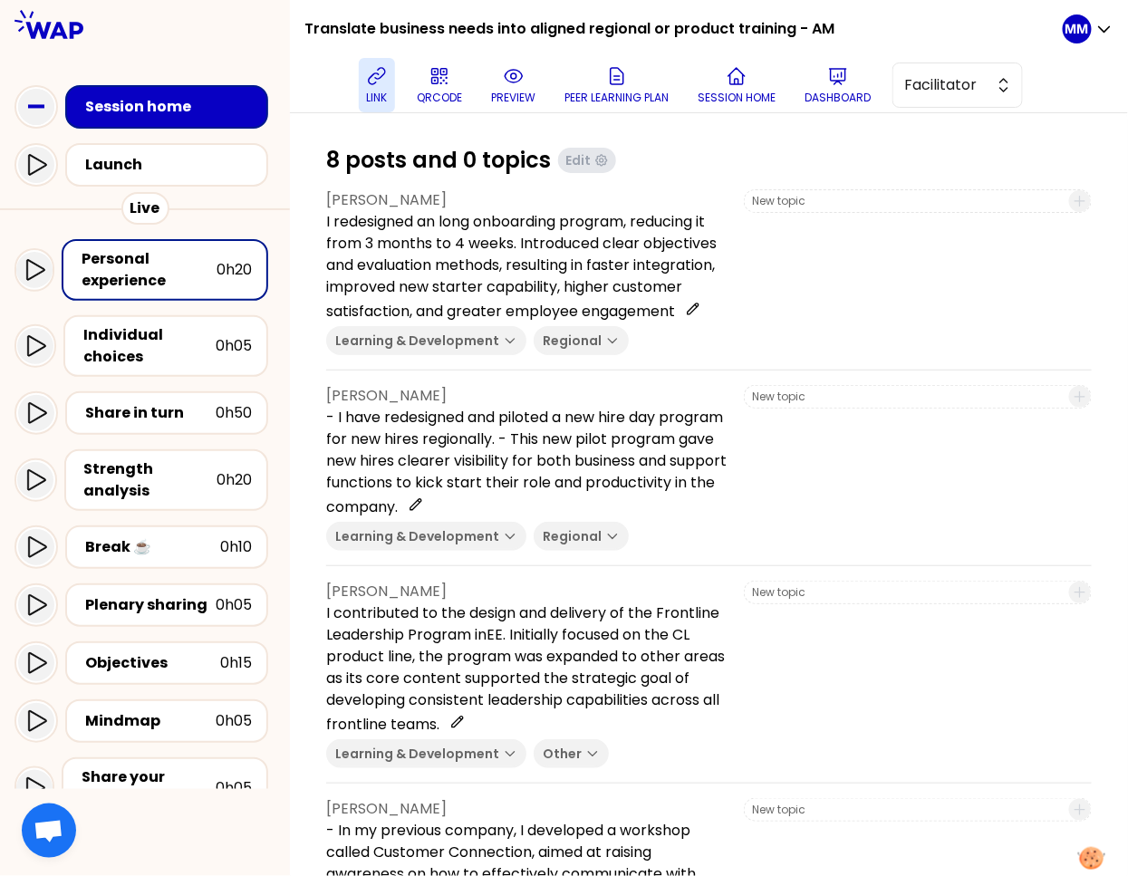
click at [395, 78] on button "link" at bounding box center [377, 85] width 36 height 54
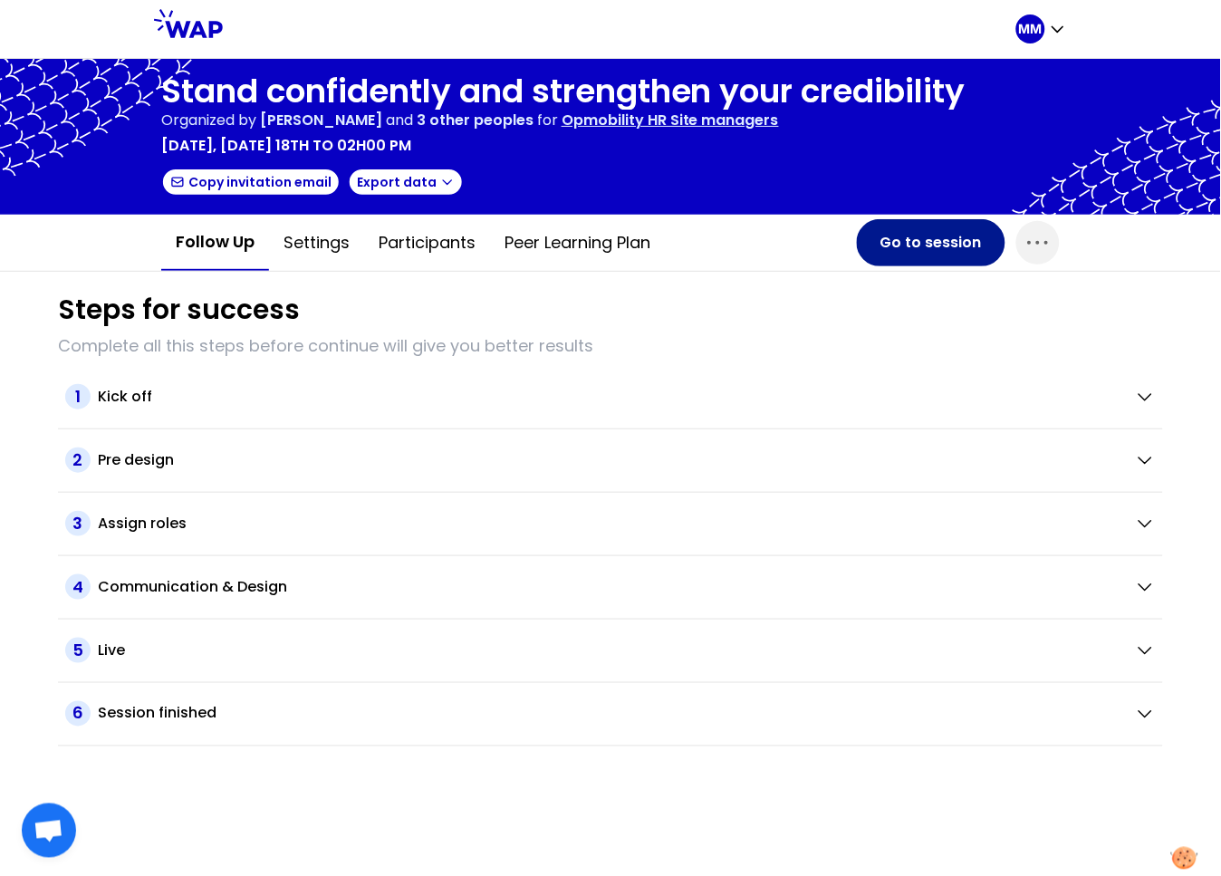
click at [899, 249] on button "Go to session" at bounding box center [931, 242] width 149 height 47
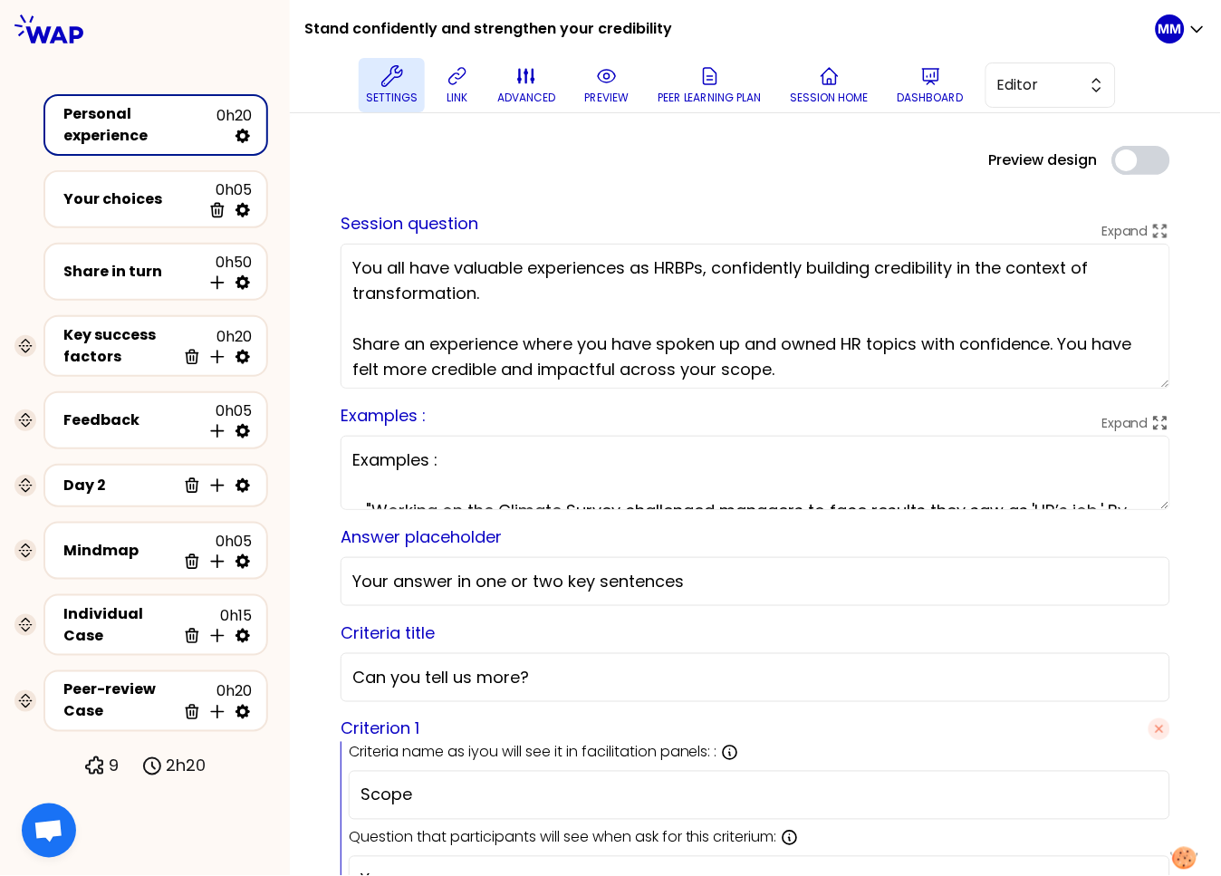
click at [393, 77] on icon at bounding box center [391, 76] width 22 height 22
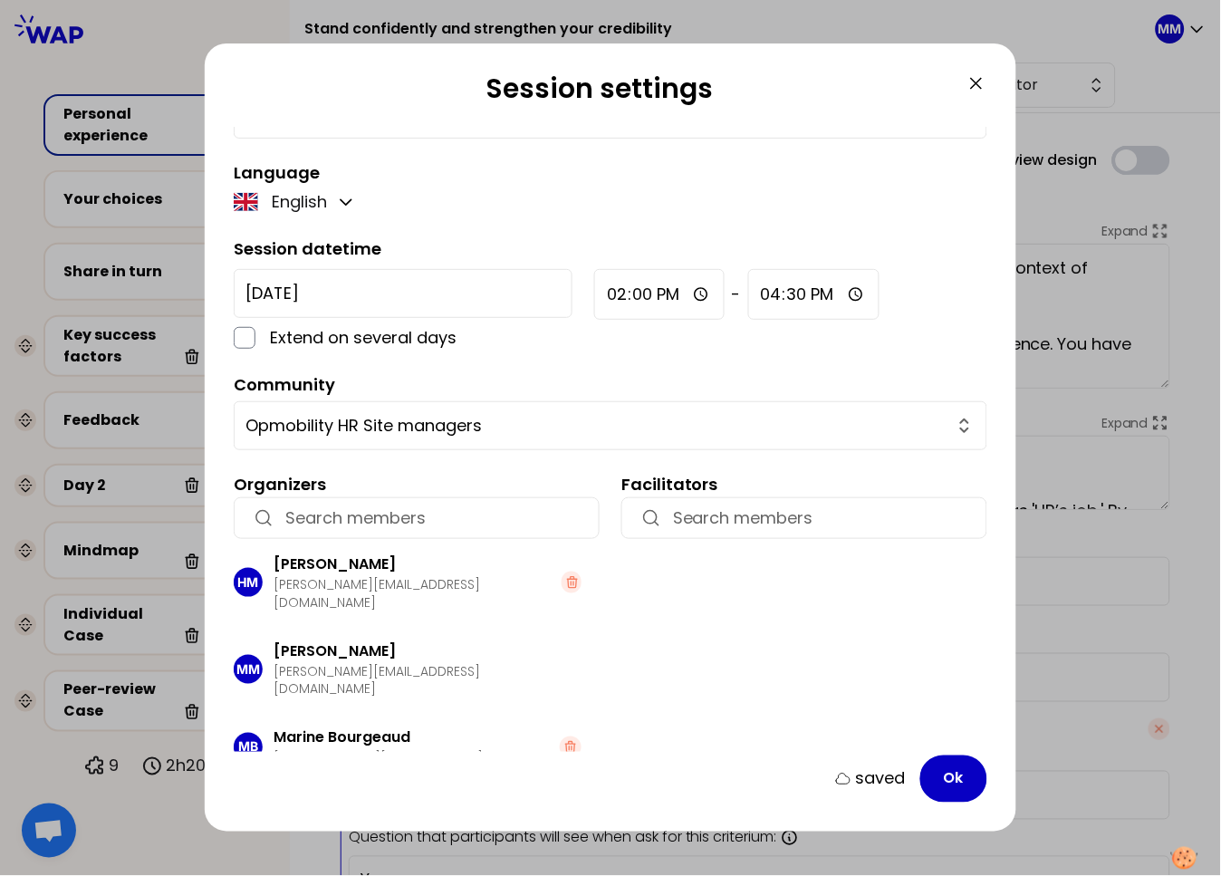
scroll to position [131, 0]
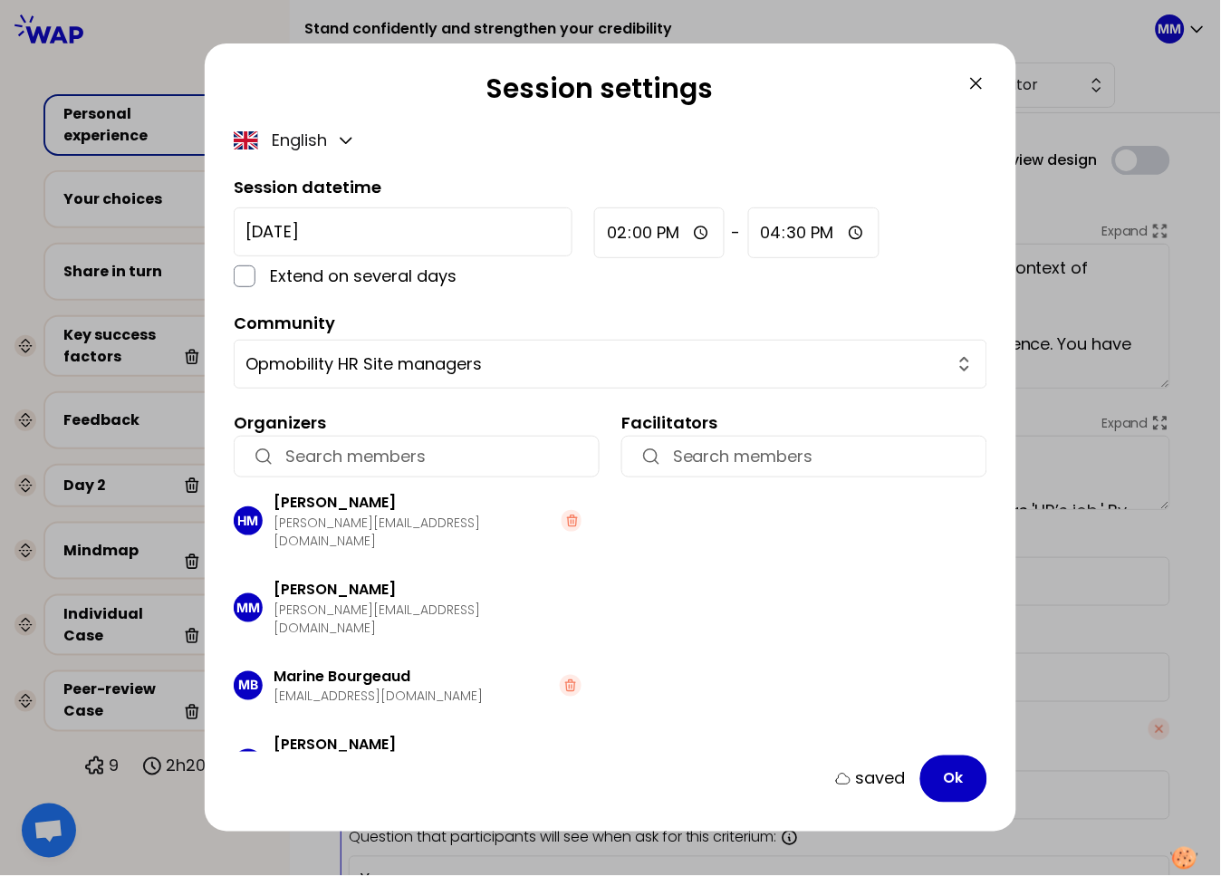
click at [976, 82] on icon at bounding box center [976, 83] width 11 height 11
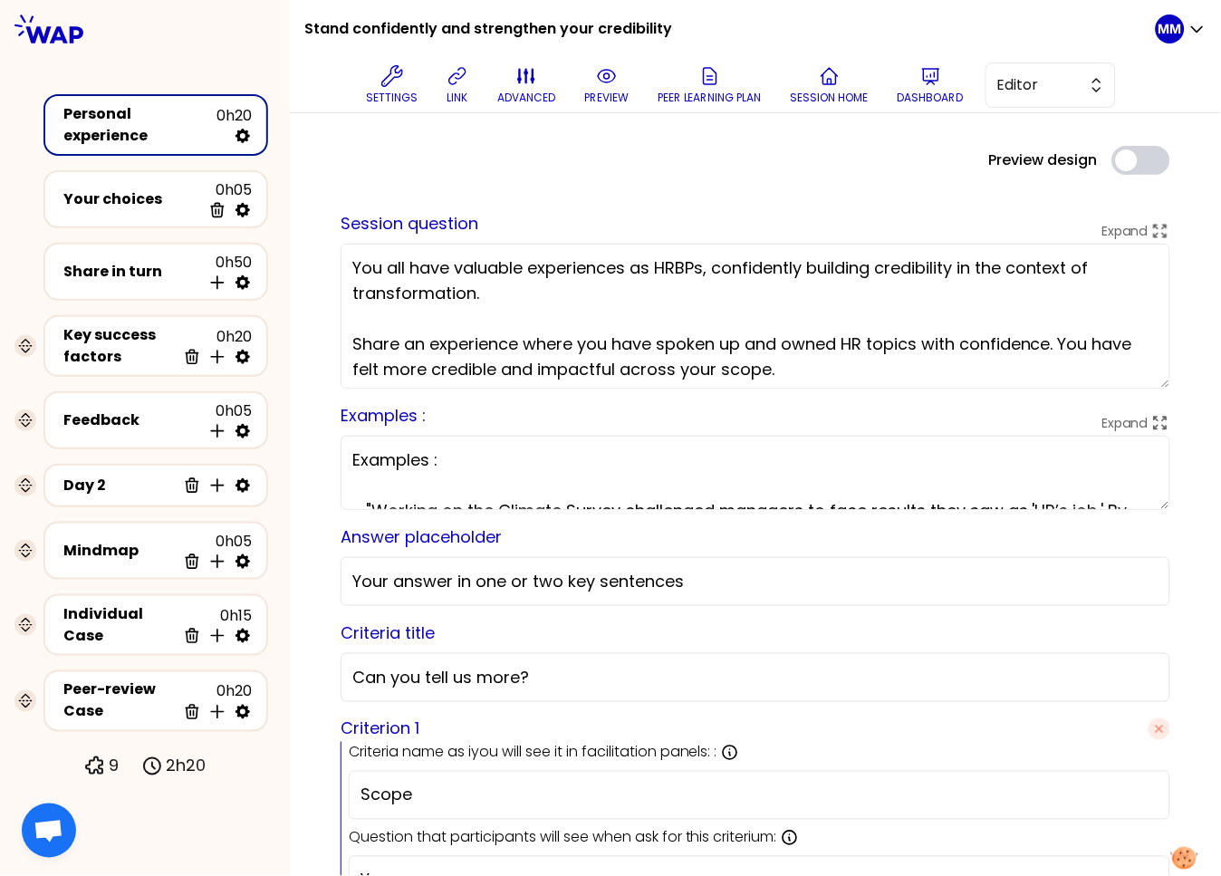
click at [538, 284] on textarea "You all have valuable experiences as HRBPs, confidently building credibility in…" at bounding box center [756, 316] width 830 height 145
click at [385, 93] on p "Settings" at bounding box center [392, 98] width 52 height 14
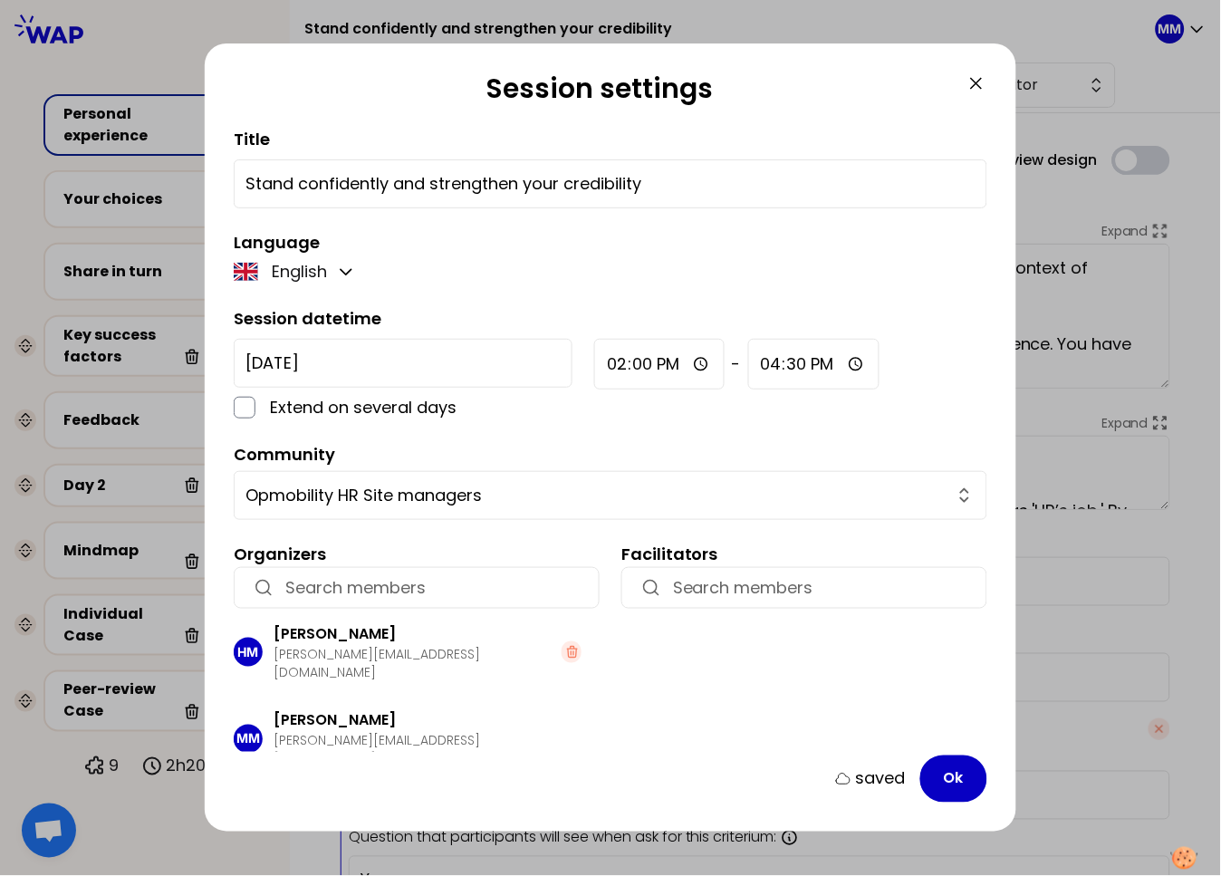
click at [349, 180] on input "Stand confidently and strengthen your credibility" at bounding box center [610, 183] width 730 height 25
drag, startPoint x: 428, startPoint y: 179, endPoint x: 245, endPoint y: 202, distance: 184.4
click at [195, 178] on div "Session settings Title Stand with confidence and strengthen your credibility La…" at bounding box center [610, 438] width 1221 height 876
type input "Stand with confidence and strengthen your credibility"
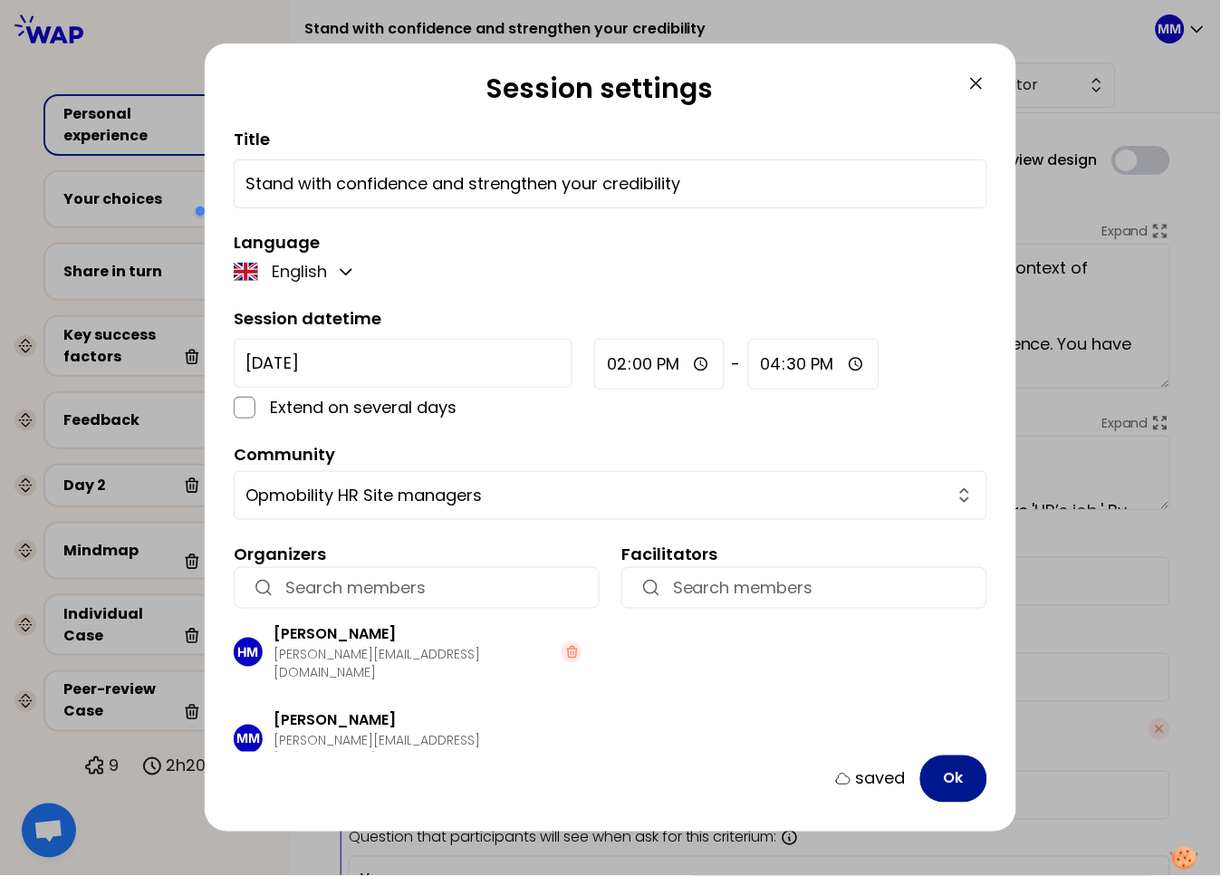
click at [958, 774] on button "Ok" at bounding box center [953, 778] width 67 height 47
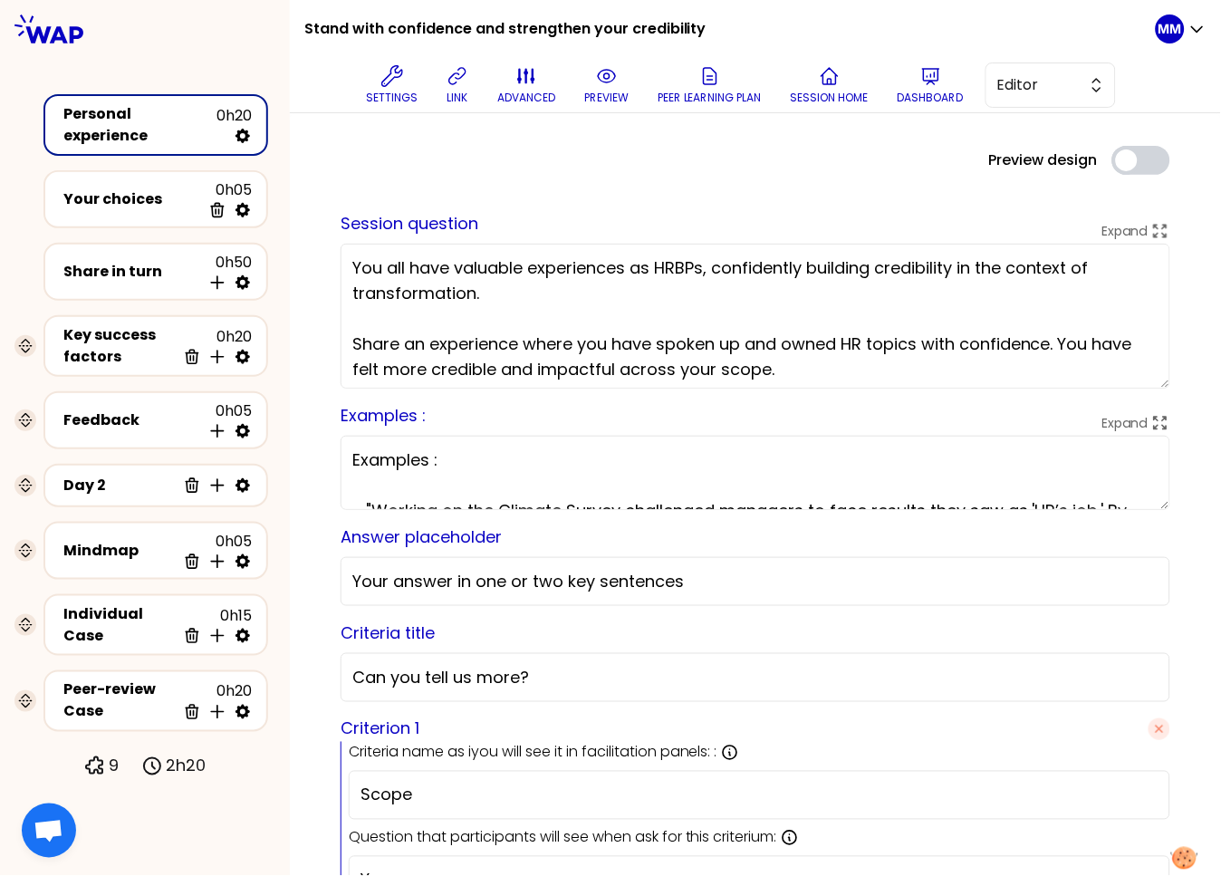
click at [818, 350] on textarea "You all have valuable experiences as HRBPs, confidently building credibility in…" at bounding box center [756, 316] width 830 height 145
drag, startPoint x: 989, startPoint y: 263, endPoint x: 1022, endPoint y: 274, distance: 34.7
click at [989, 263] on textarea "You all have valuable experiences as HRBPs, confidently building credibility in…" at bounding box center [756, 316] width 830 height 145
click at [1066, 260] on textarea "You all have valuable experiences as HRBPs, confidently building credibility in…" at bounding box center [756, 316] width 830 height 145
click at [961, 262] on textarea "You all have valuable experiences as HRBPs, confidently building credibility in…" at bounding box center [756, 316] width 830 height 145
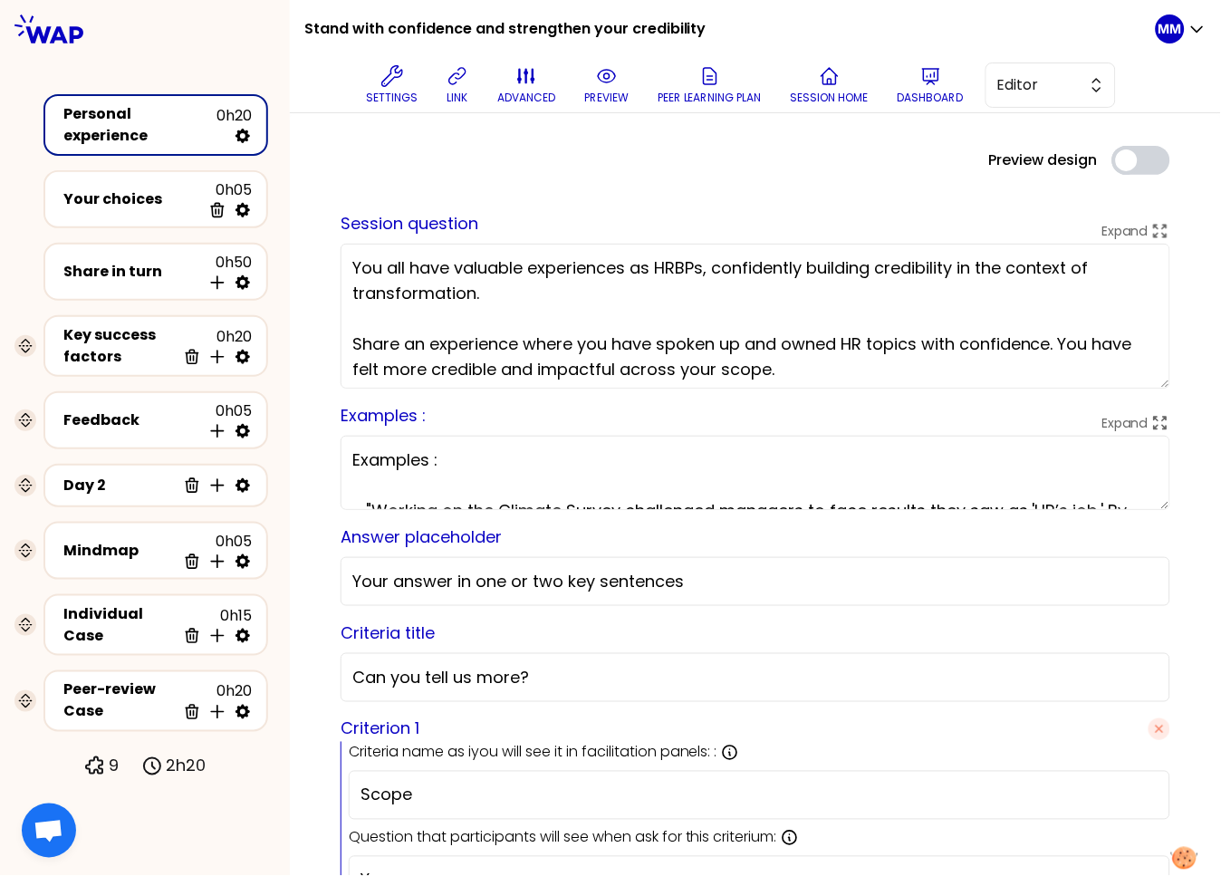
click at [770, 272] on textarea "You all have valuable experiences as HRBPs, confidently building credibility in…" at bounding box center [756, 316] width 830 height 145
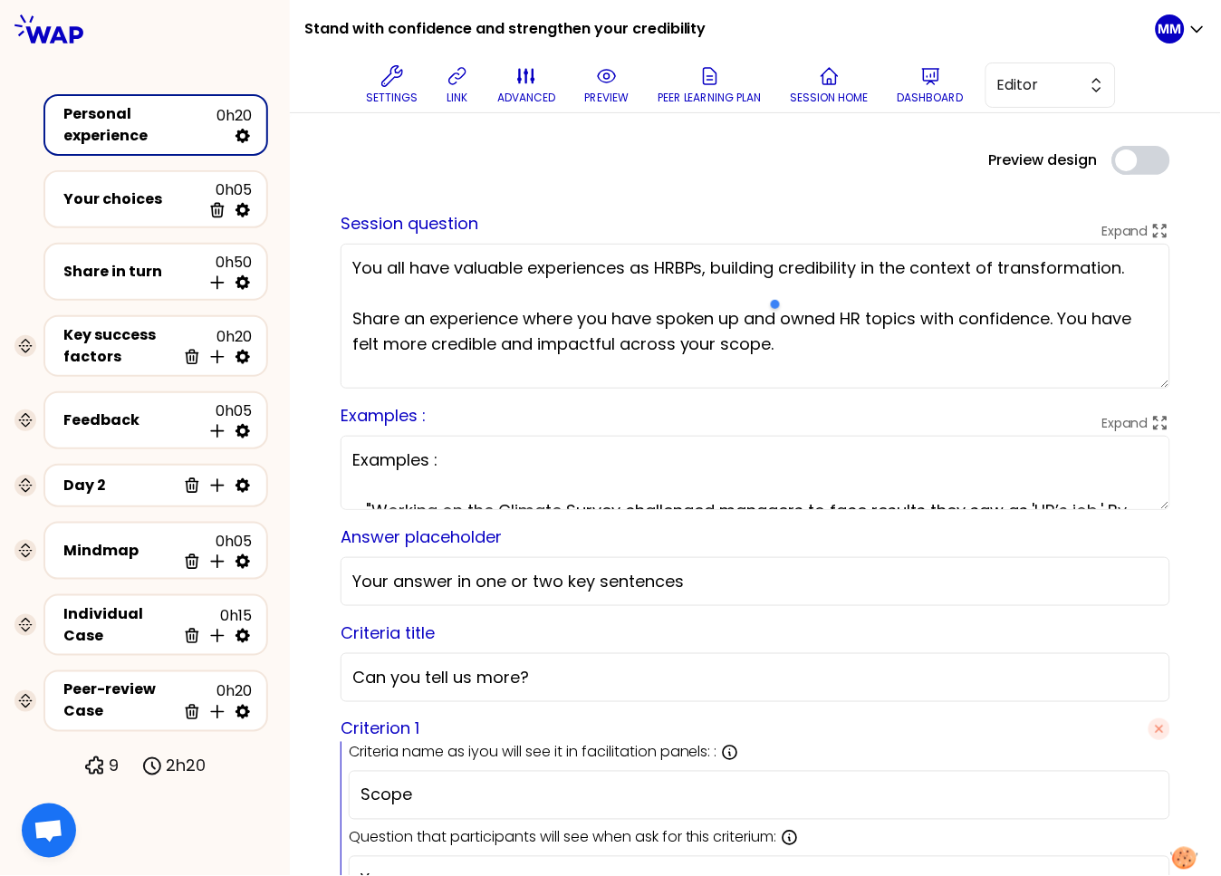
click at [863, 264] on textarea "You all have valuable experiences as HRBPs, building credibility in the context…" at bounding box center [756, 316] width 830 height 145
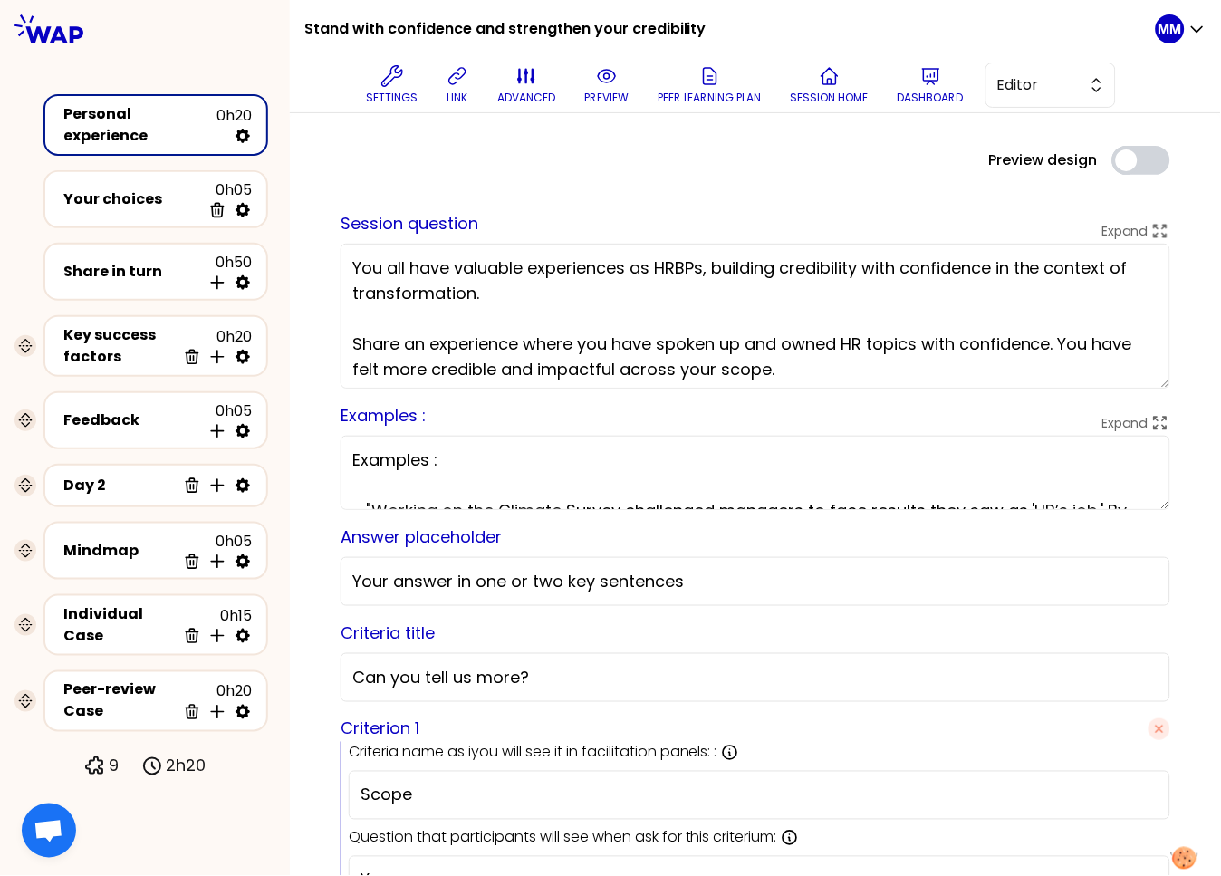
type textarea "You all have valuable experiences as HRBPs, building credibility with confidenc…"
click at [848, 425] on div "Examples : Expand Examples : - "Working on the Climate Survey challenged manage…" at bounding box center [756, 456] width 830 height 107
click at [447, 91] on p "link" at bounding box center [457, 98] width 21 height 14
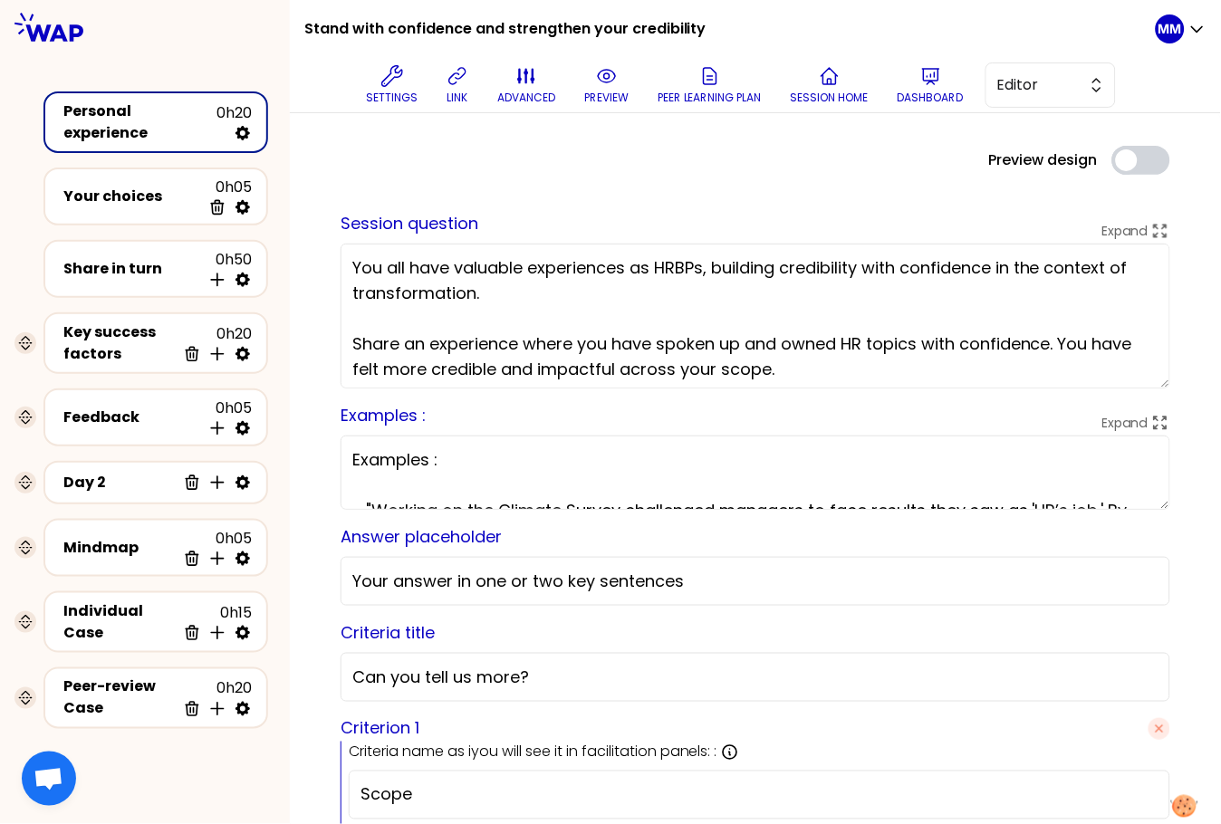
drag, startPoint x: 734, startPoint y: 178, endPoint x: 621, endPoint y: 5, distance: 205.5
click at [735, 176] on div "Preview design Use setting saved Session question Expand You all have valuable …" at bounding box center [755, 780] width 859 height 1268
click at [915, 91] on p "Dashboard" at bounding box center [932, 98] width 66 height 14
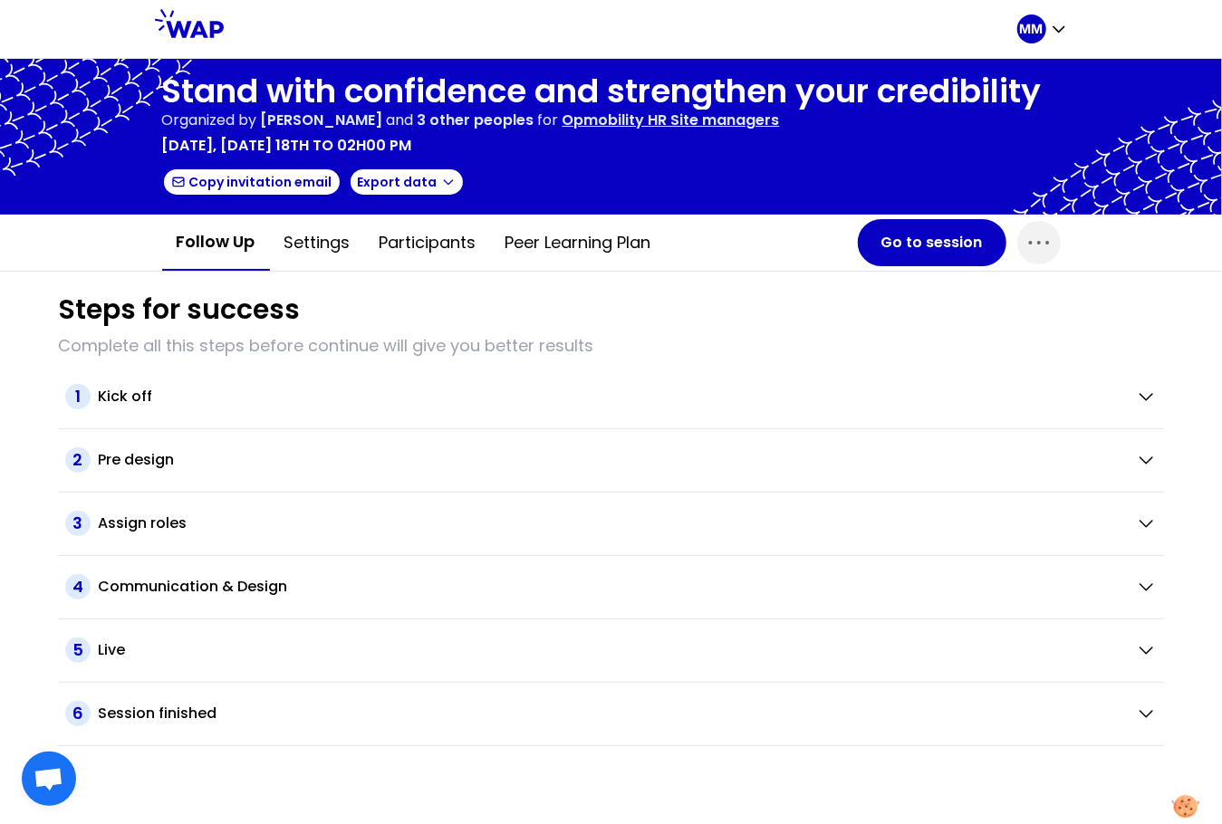
click at [687, 121] on p "Opmobility HR Site managers" at bounding box center [670, 121] width 217 height 22
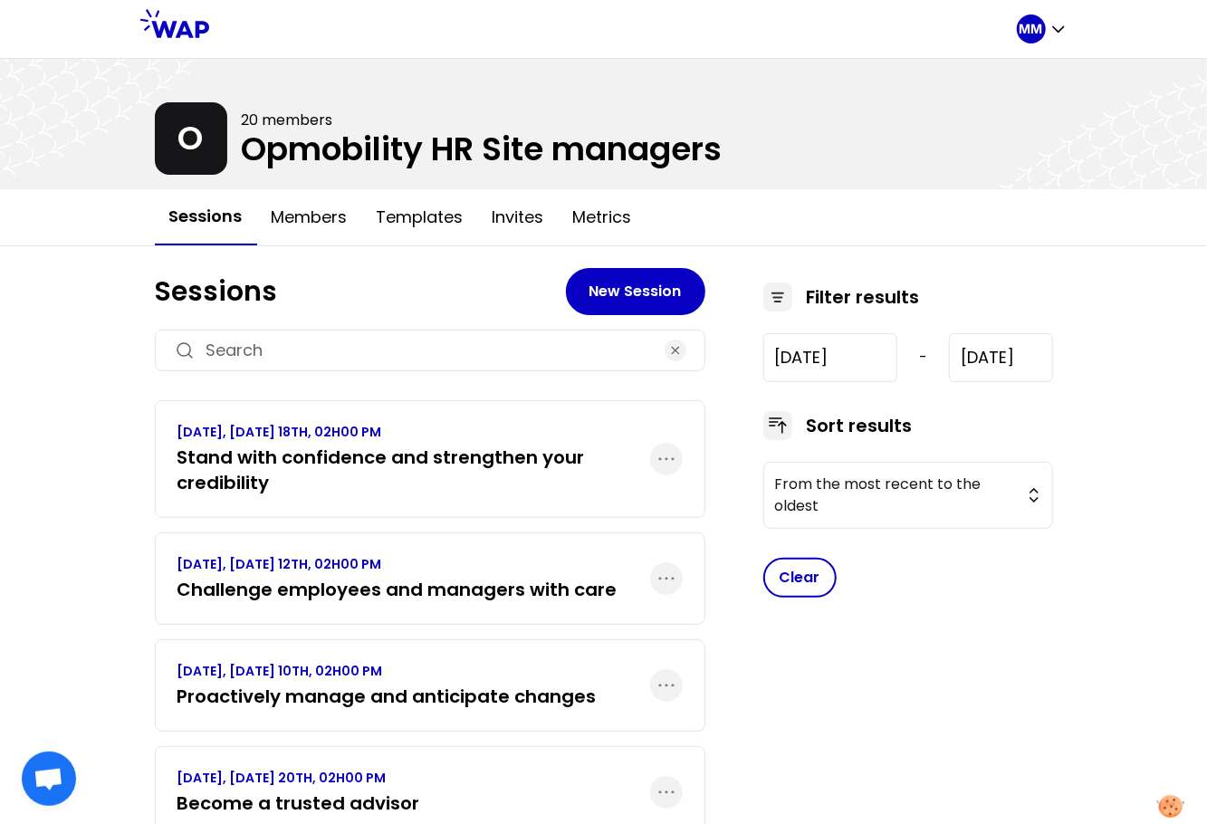
click at [362, 568] on p "JUNE 2025, THURSDAY 12TH, 02H00 PM" at bounding box center [398, 564] width 440 height 18
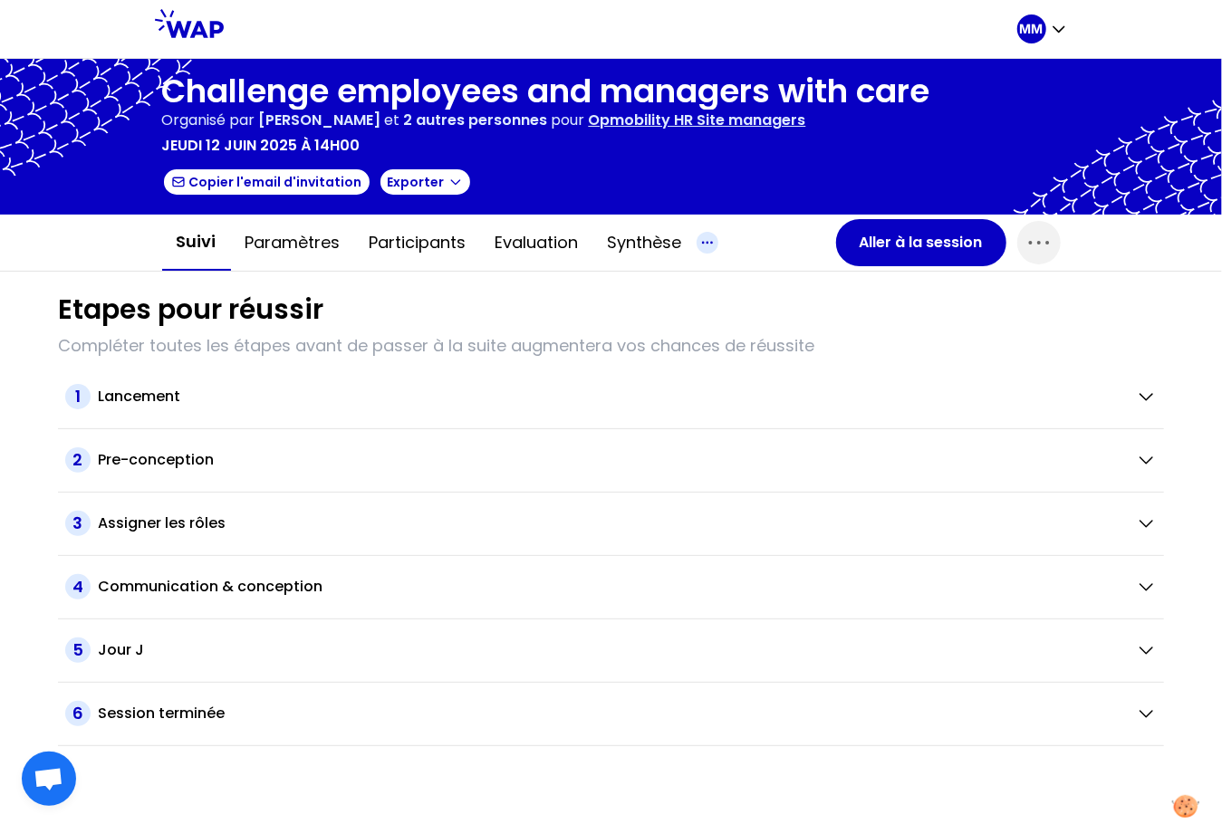
click at [711, 243] on icon "button" at bounding box center [708, 243] width 22 height 22
drag, startPoint x: 770, startPoint y: 274, endPoint x: 863, endPoint y: 284, distance: 93.8
click at [771, 274] on div "Tous les contenus" at bounding box center [788, 278] width 182 height 33
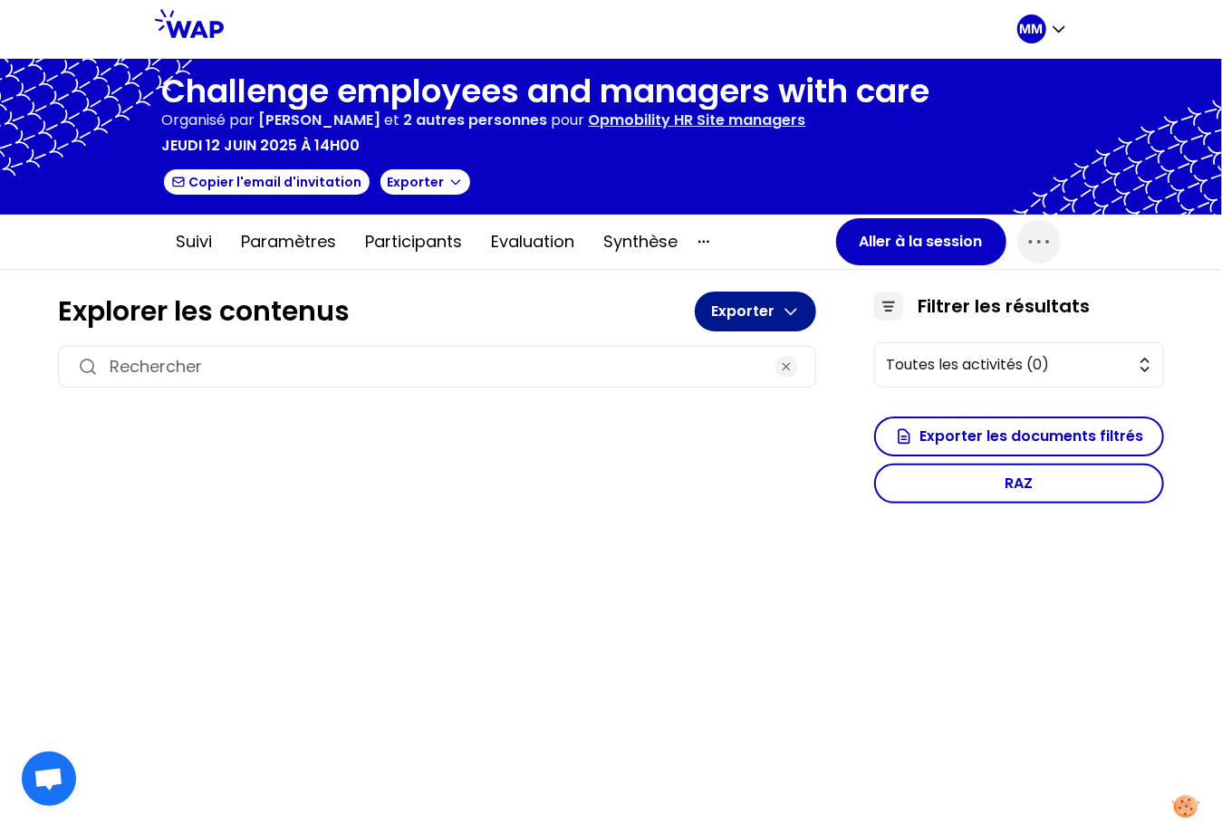
click at [779, 308] on button "Exporter" at bounding box center [755, 312] width 121 height 40
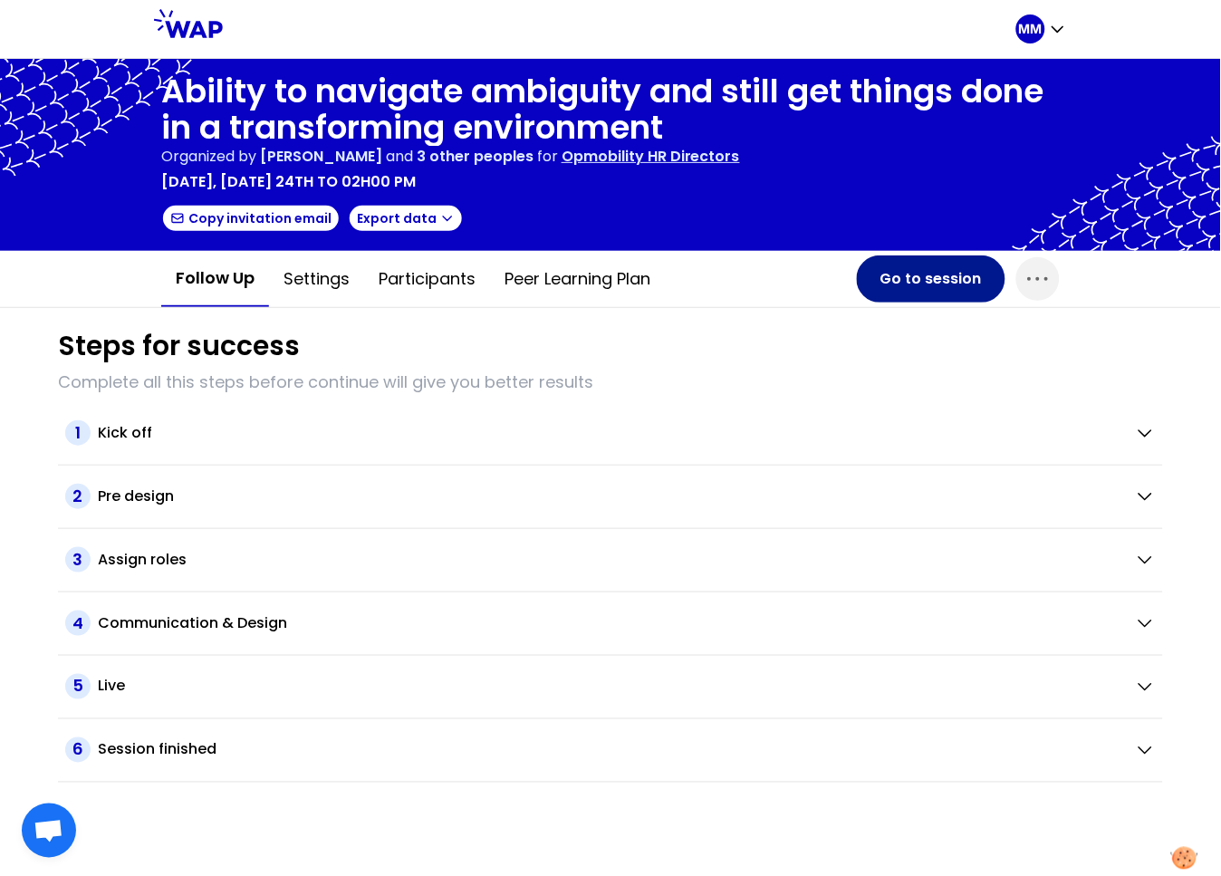
click at [918, 278] on button "Go to session" at bounding box center [931, 278] width 149 height 47
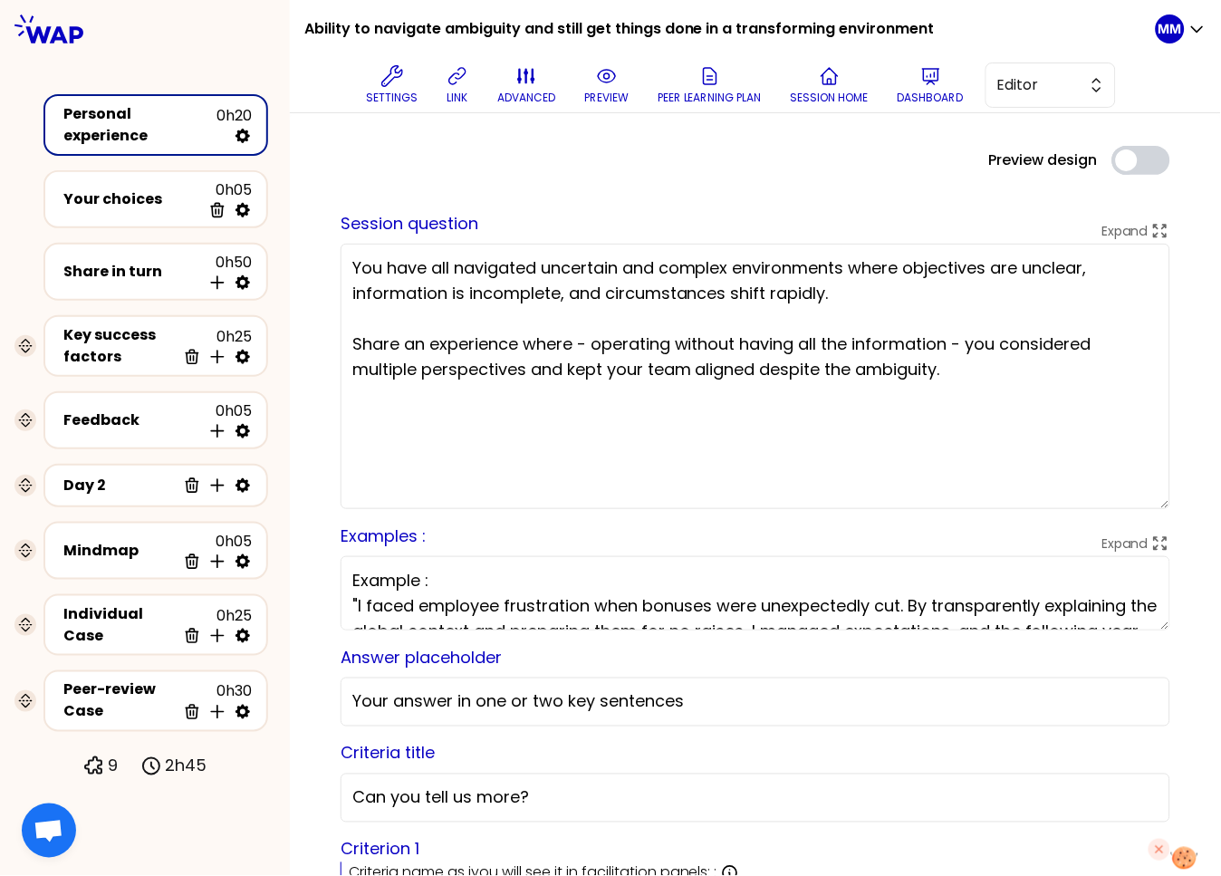
drag, startPoint x: 1149, startPoint y: 384, endPoint x: 1148, endPoint y: 508, distance: 124.1
click at [1148, 508] on textarea "You have all navigated uncertain and complex environments where objectives are …" at bounding box center [756, 376] width 830 height 265
click at [870, 606] on textarea "Example : "I faced employee frustration when bonuses were unexpectedly cut. By …" at bounding box center [756, 595] width 830 height 74
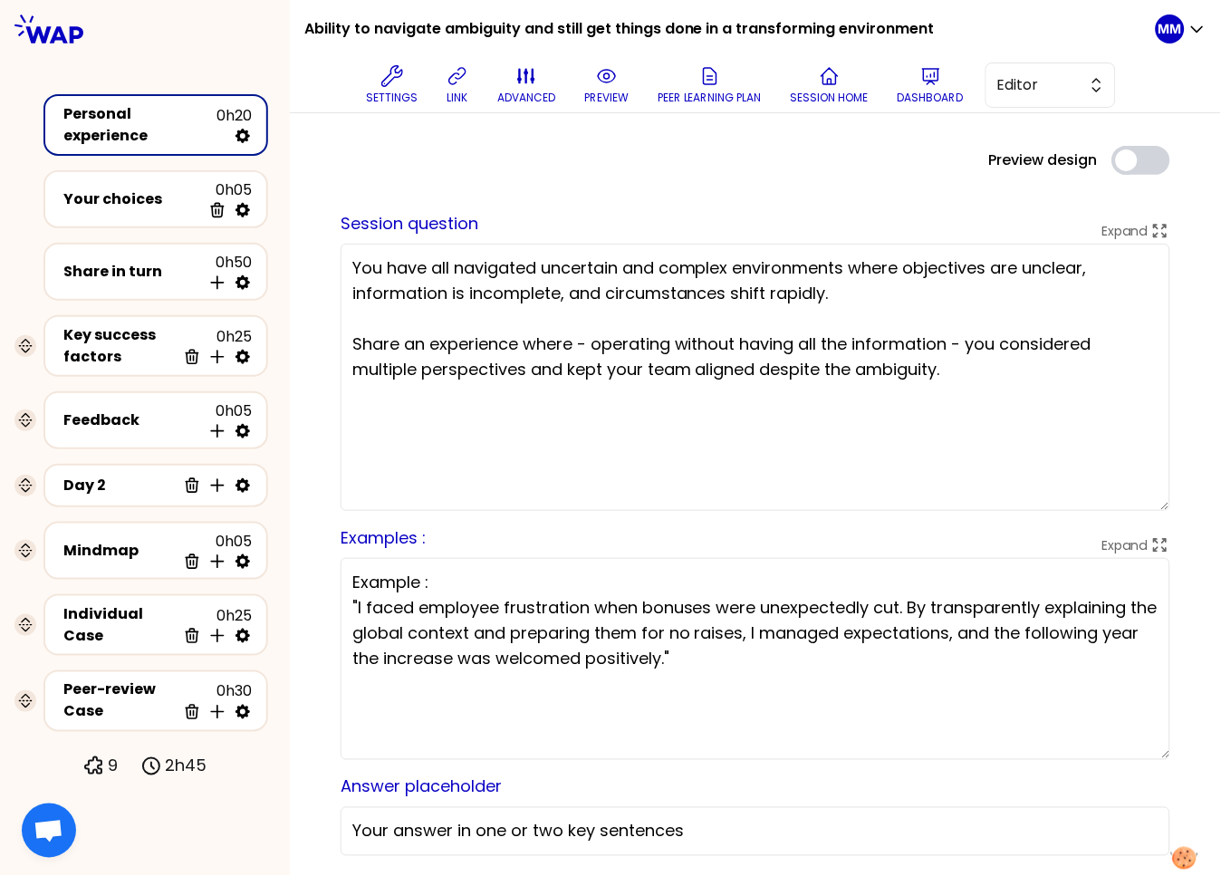
drag, startPoint x: 1149, startPoint y: 644, endPoint x: 1149, endPoint y: 755, distance: 110.5
click at [1149, 755] on textarea "Example : "I faced employee frustration when bonuses were unexpectedly cut. By …" at bounding box center [756, 659] width 830 height 202
drag, startPoint x: 449, startPoint y: 91, endPoint x: 523, endPoint y: 21, distance: 101.2
click at [449, 91] on p "link" at bounding box center [457, 98] width 21 height 14
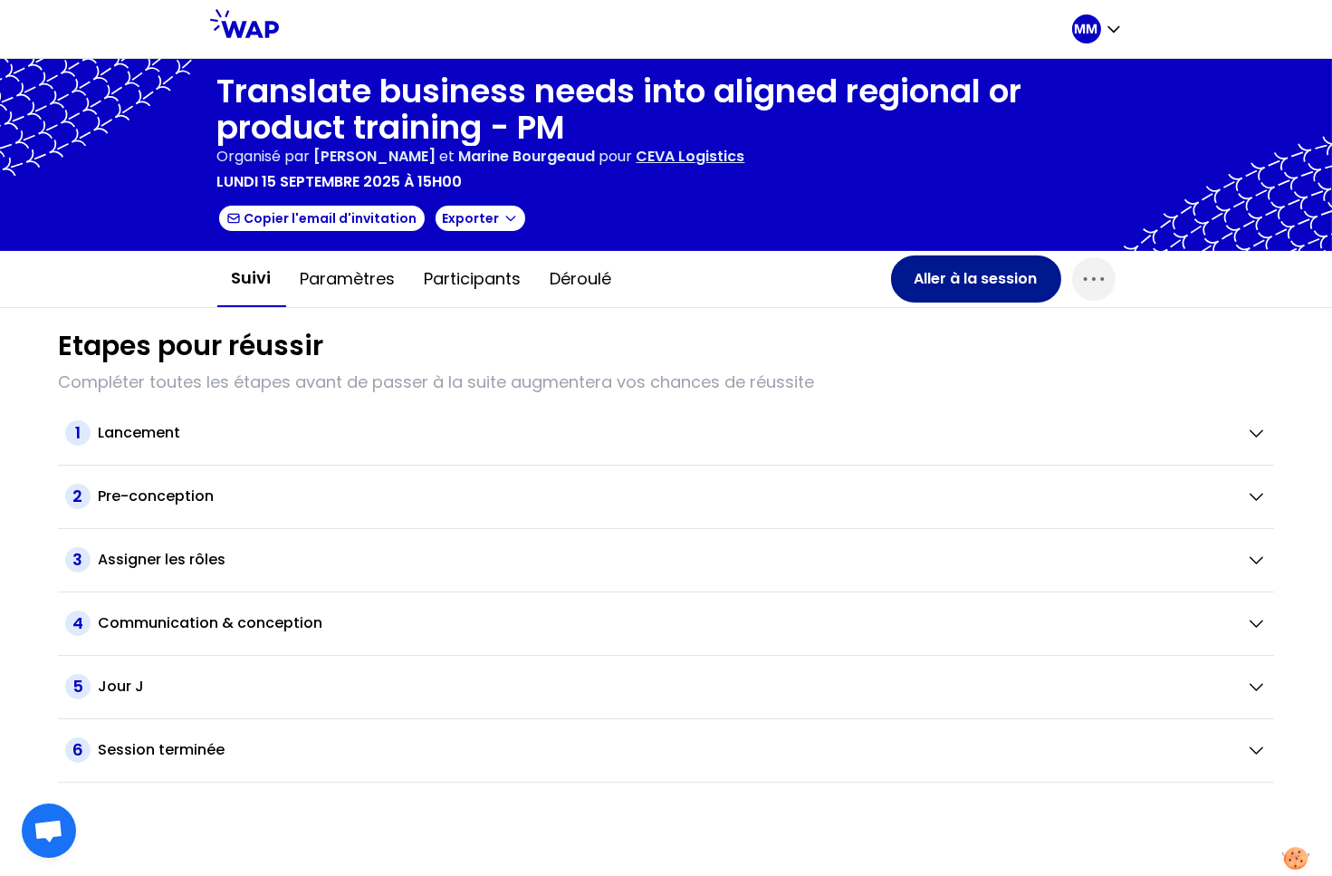
click at [965, 274] on button "Aller à la session" at bounding box center [976, 278] width 170 height 47
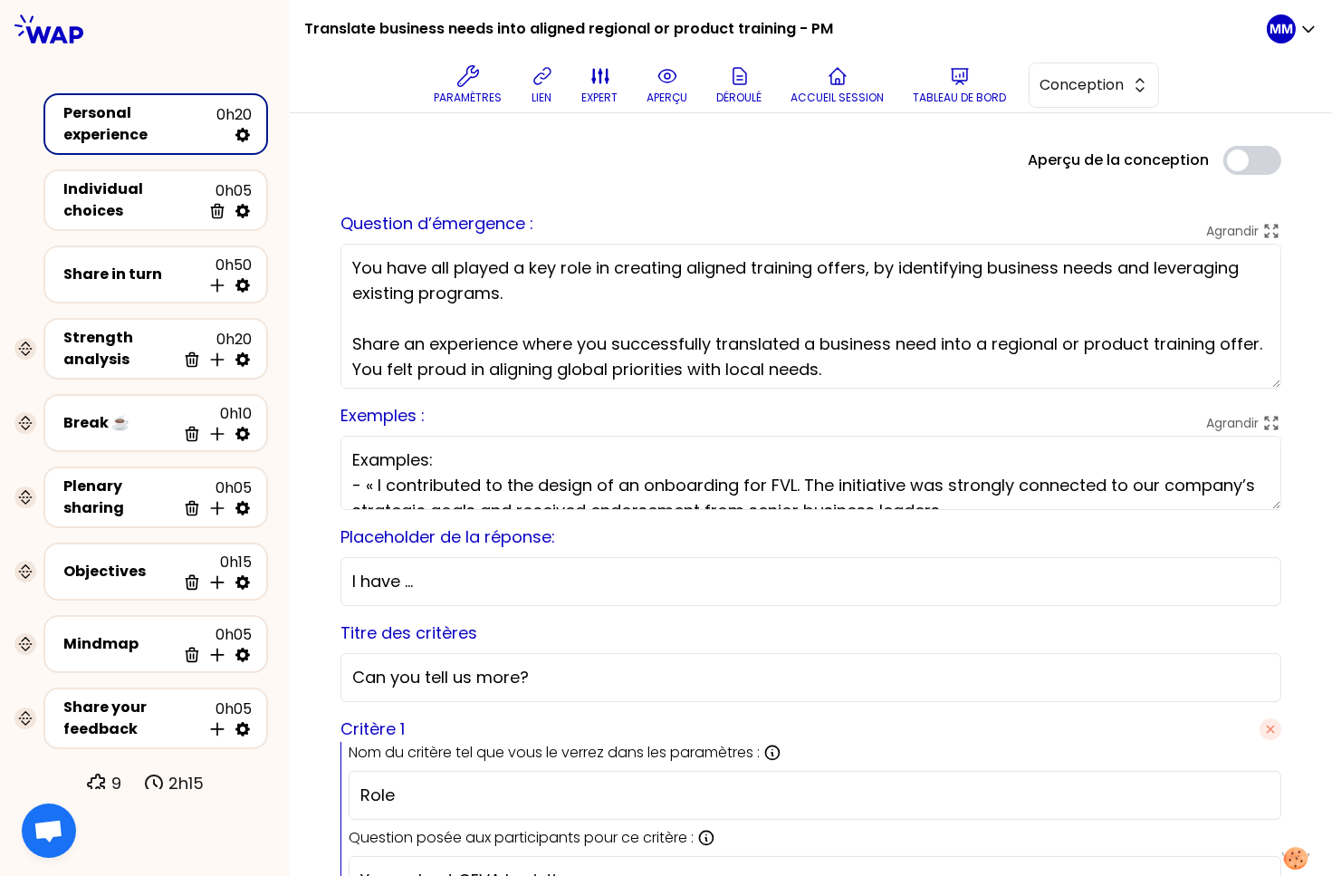
click at [665, 84] on icon at bounding box center [668, 76] width 22 height 22
